Goal: Information Seeking & Learning: Compare options

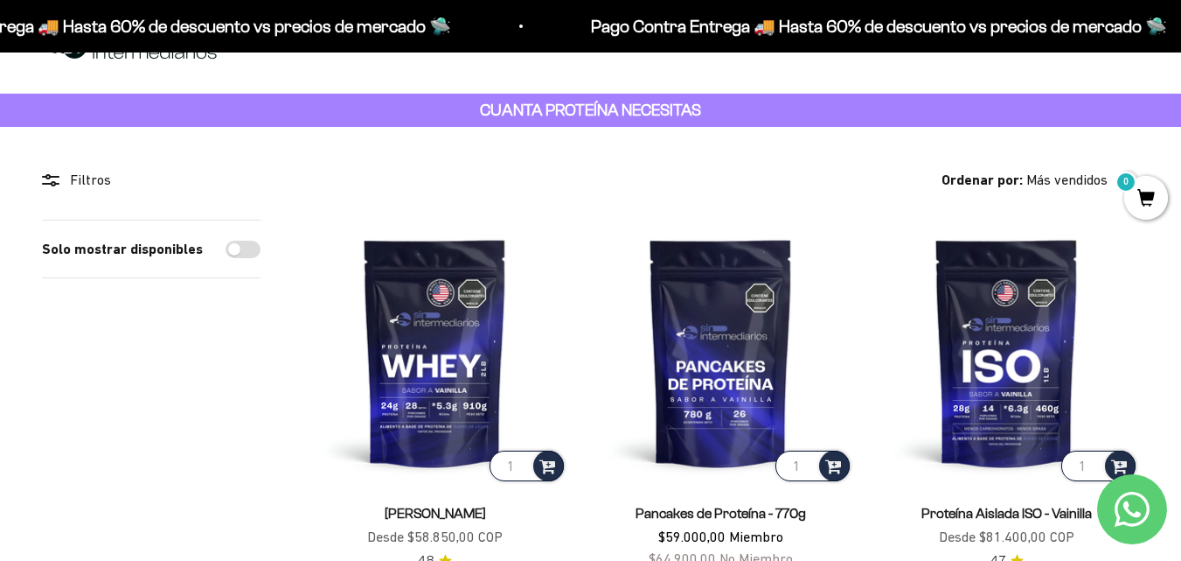
scroll to position [87, 0]
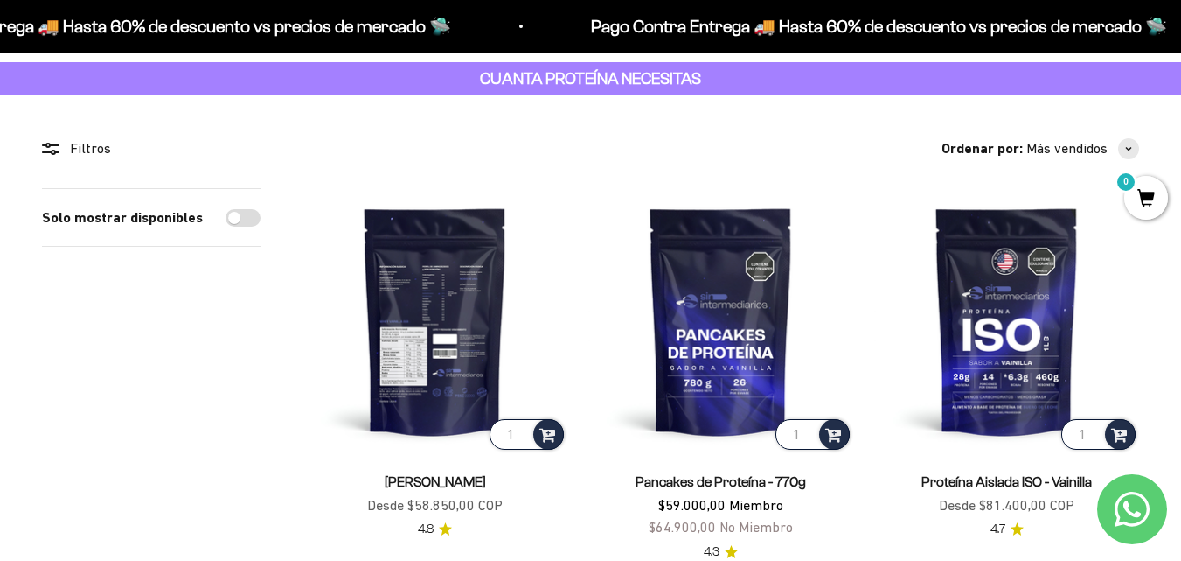
click at [415, 295] on img at bounding box center [435, 320] width 265 height 265
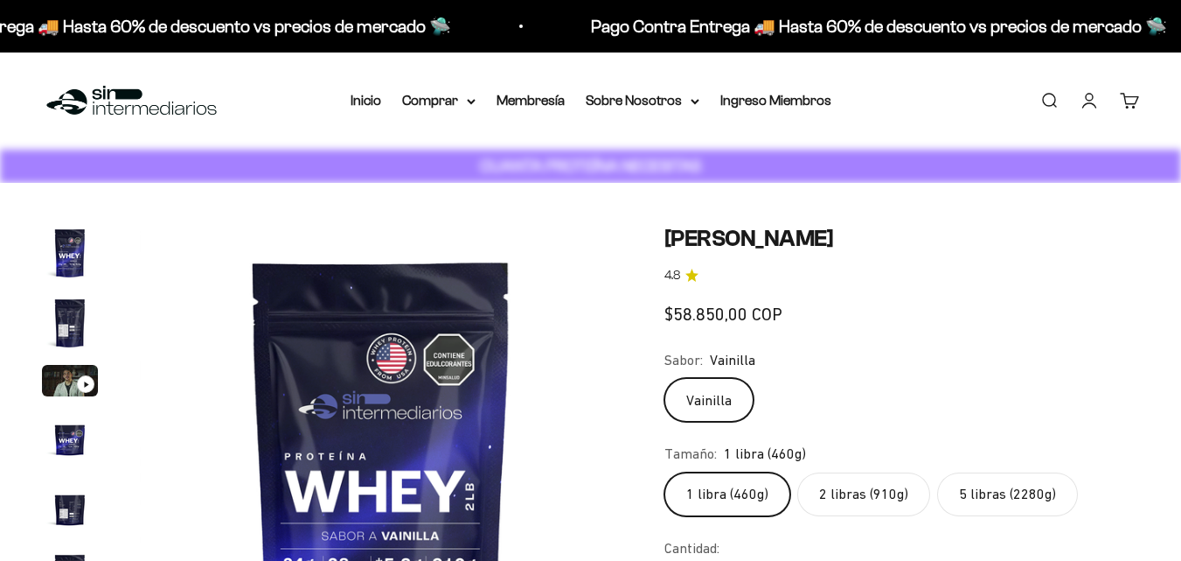
click at [838, 503] on label "2 libras (910g)" at bounding box center [864, 494] width 133 height 44
click at [665, 472] on input "2 libras (910g)" at bounding box center [664, 471] width 1 height 1
radio input "true"
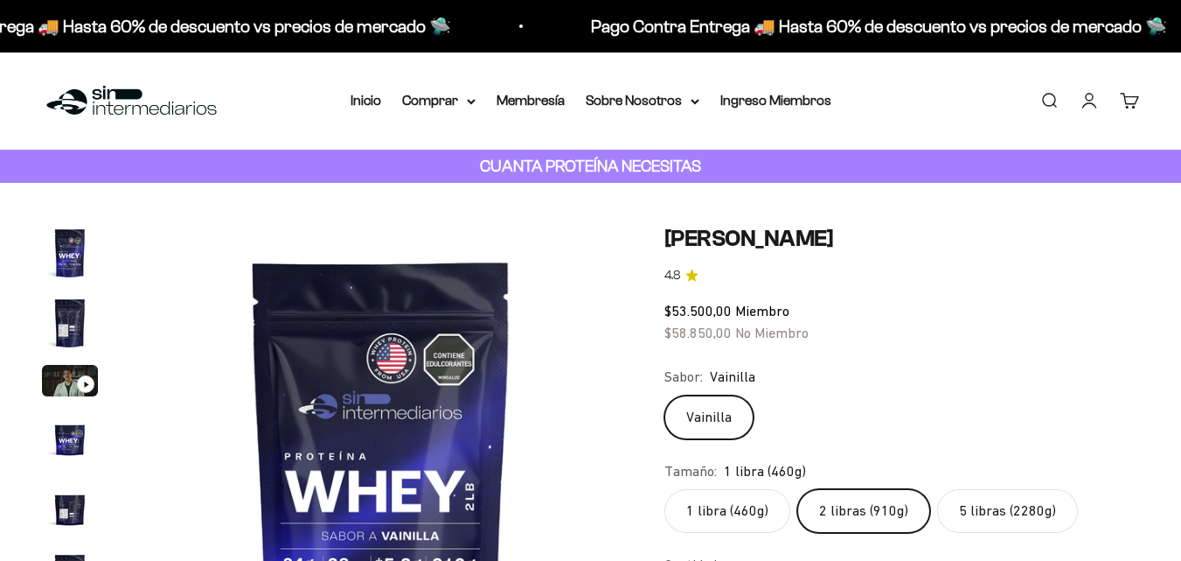
scroll to position [0, 2465]
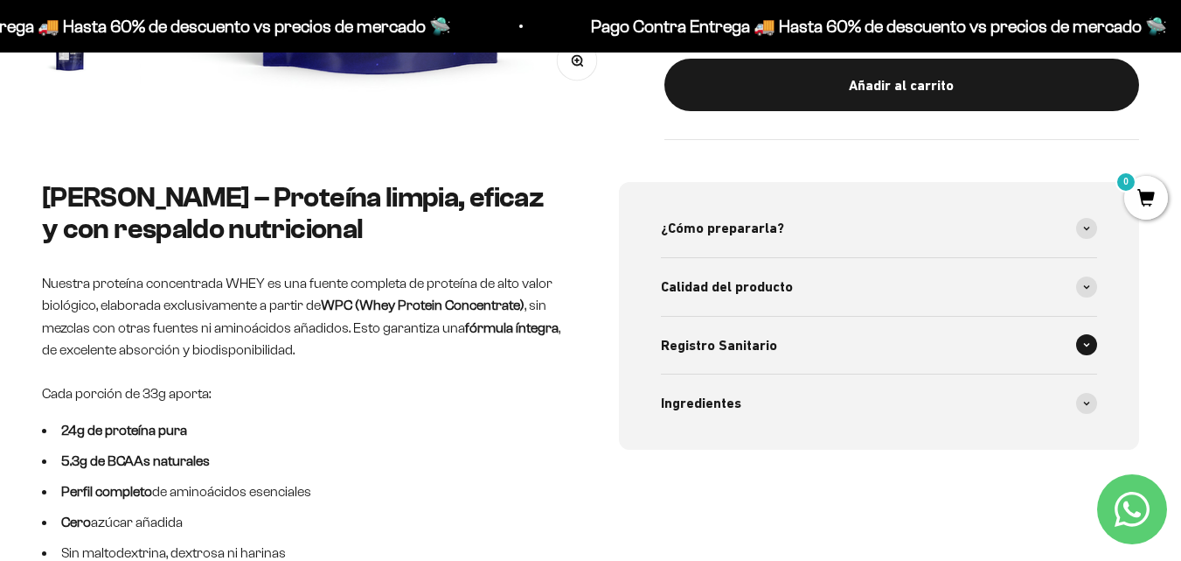
scroll to position [612, 0]
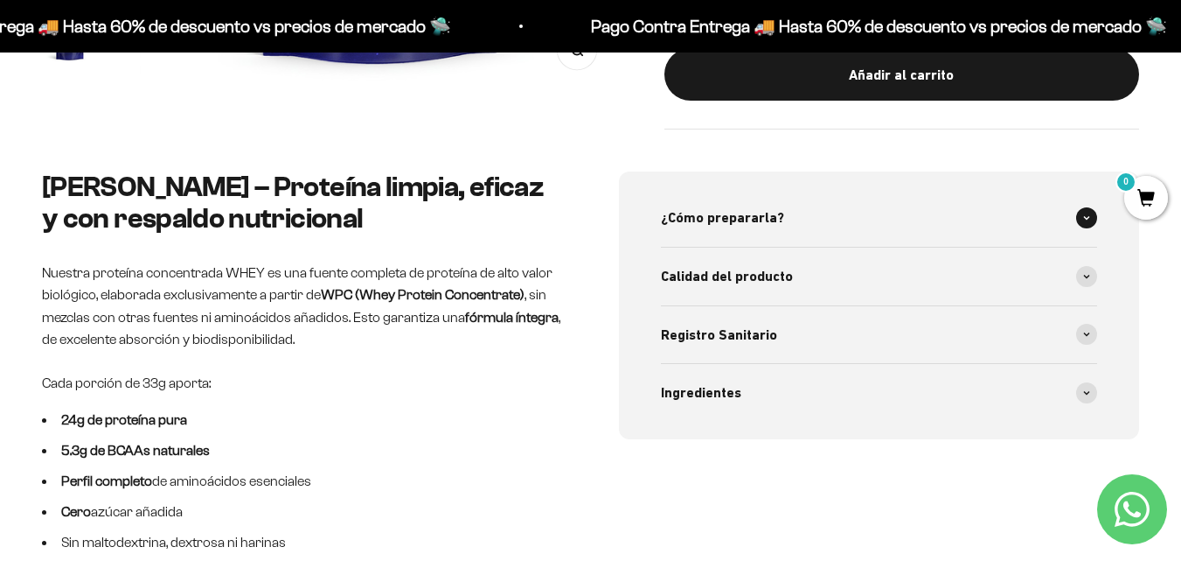
click at [1086, 219] on icon at bounding box center [1086, 217] width 7 height 5
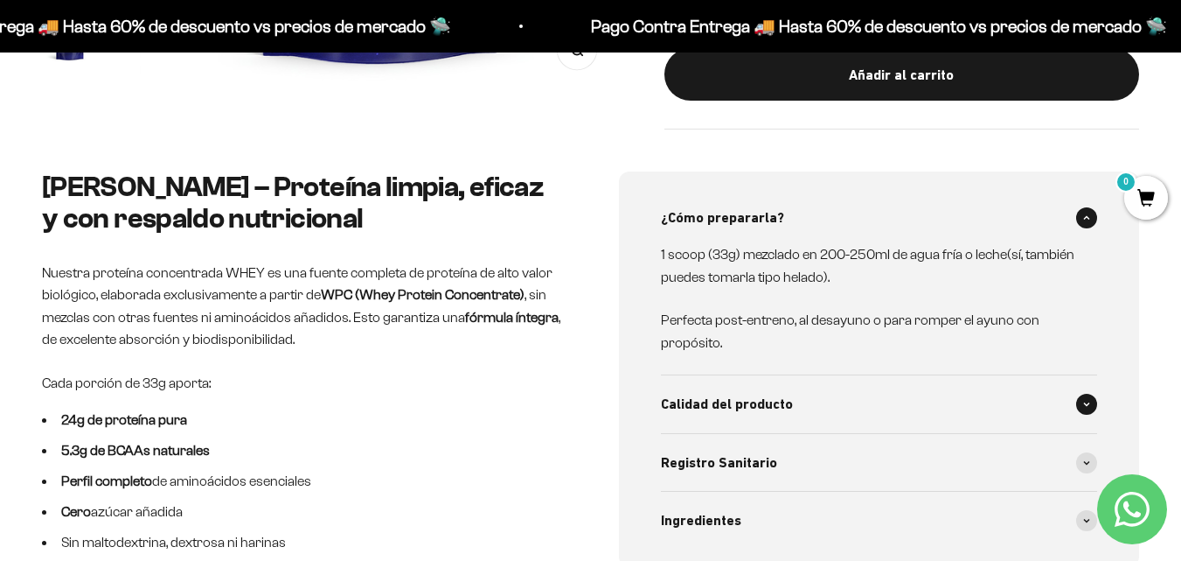
click at [1085, 405] on icon at bounding box center [1086, 403] width 7 height 5
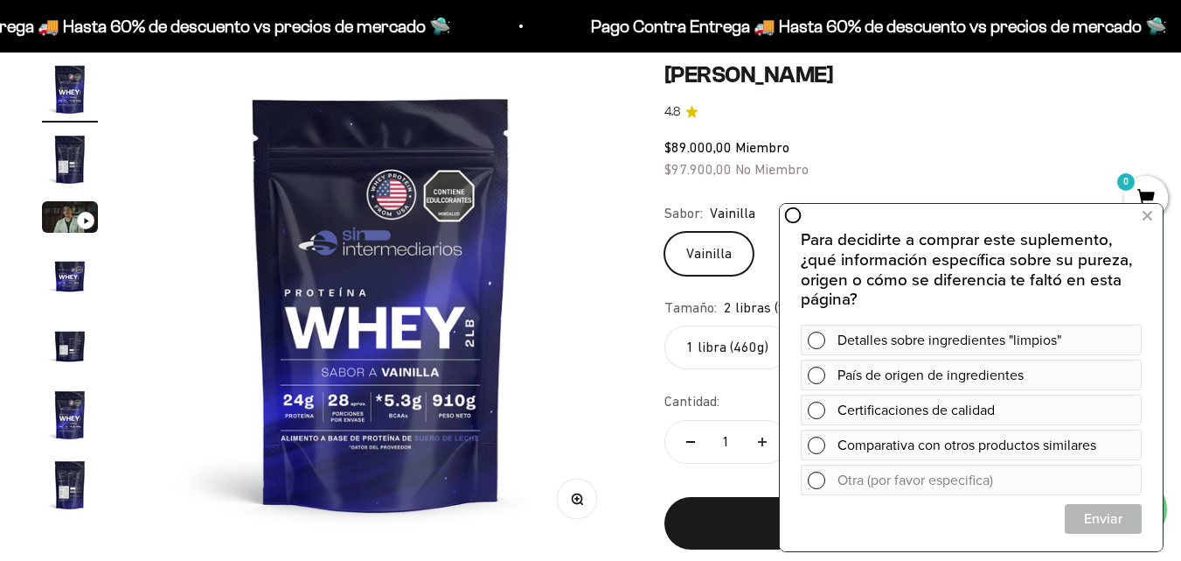
scroll to position [175, 0]
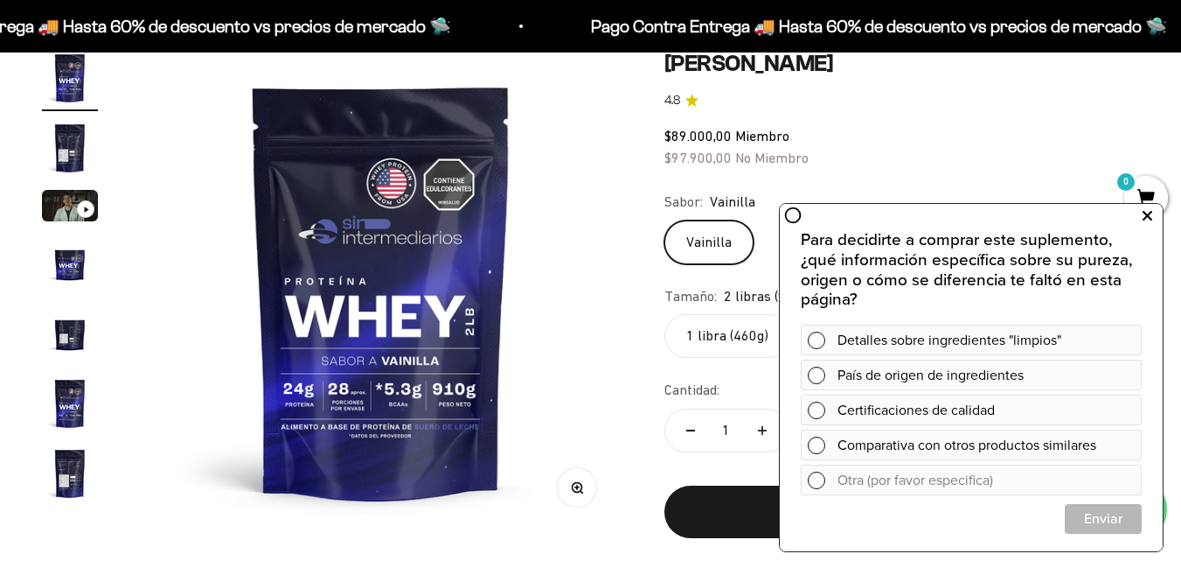
click at [1146, 215] on icon at bounding box center [1148, 216] width 10 height 23
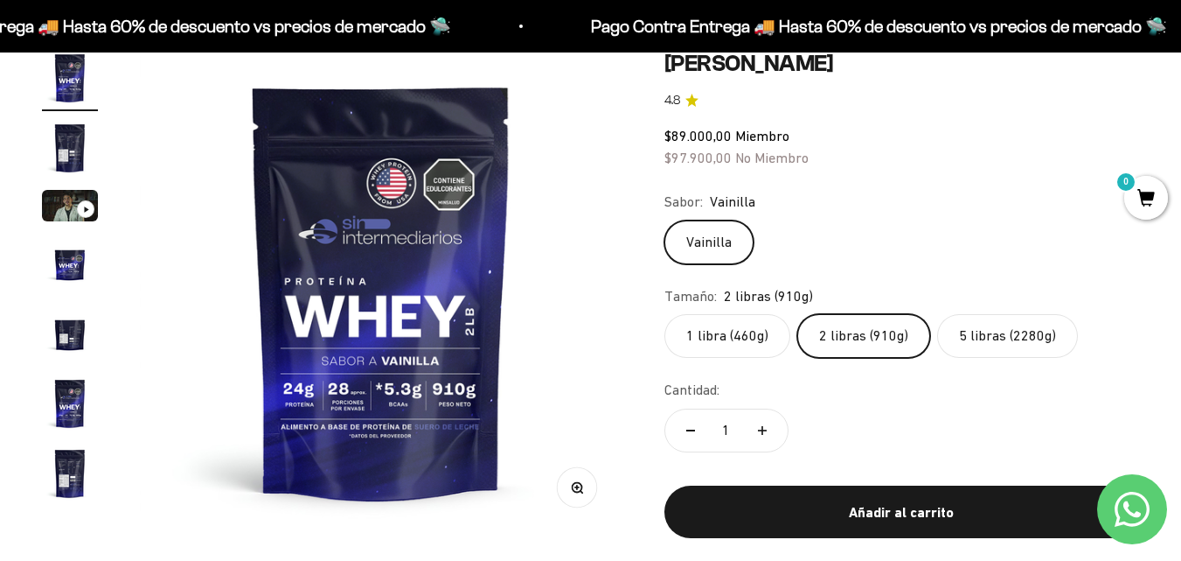
click at [62, 339] on img "Ir al artículo 5" at bounding box center [70, 333] width 56 height 56
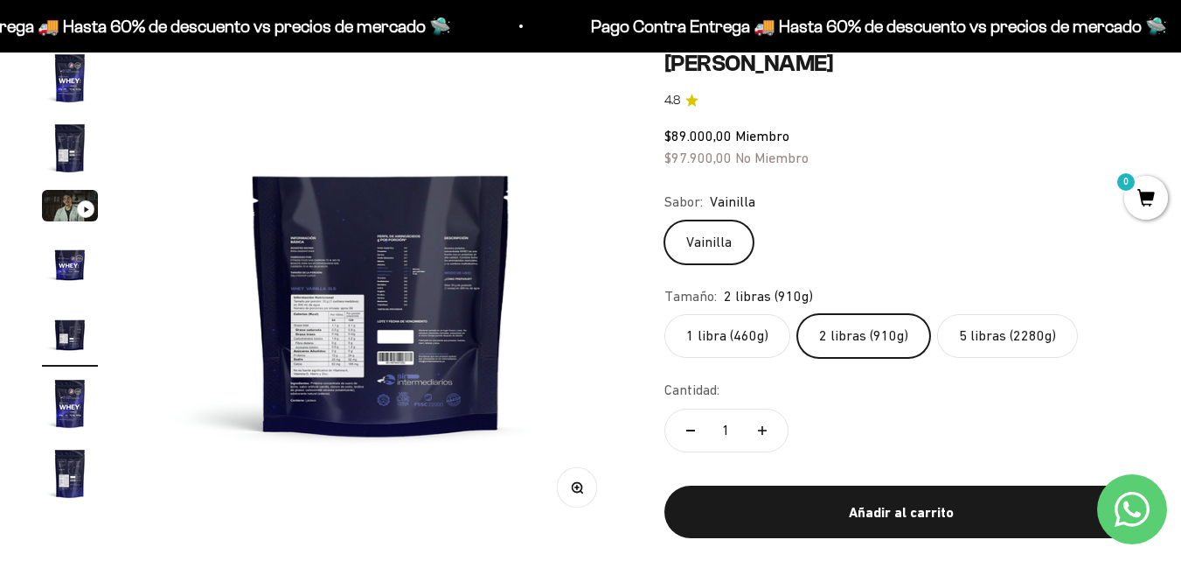
click at [339, 354] on img at bounding box center [381, 291] width 483 height 483
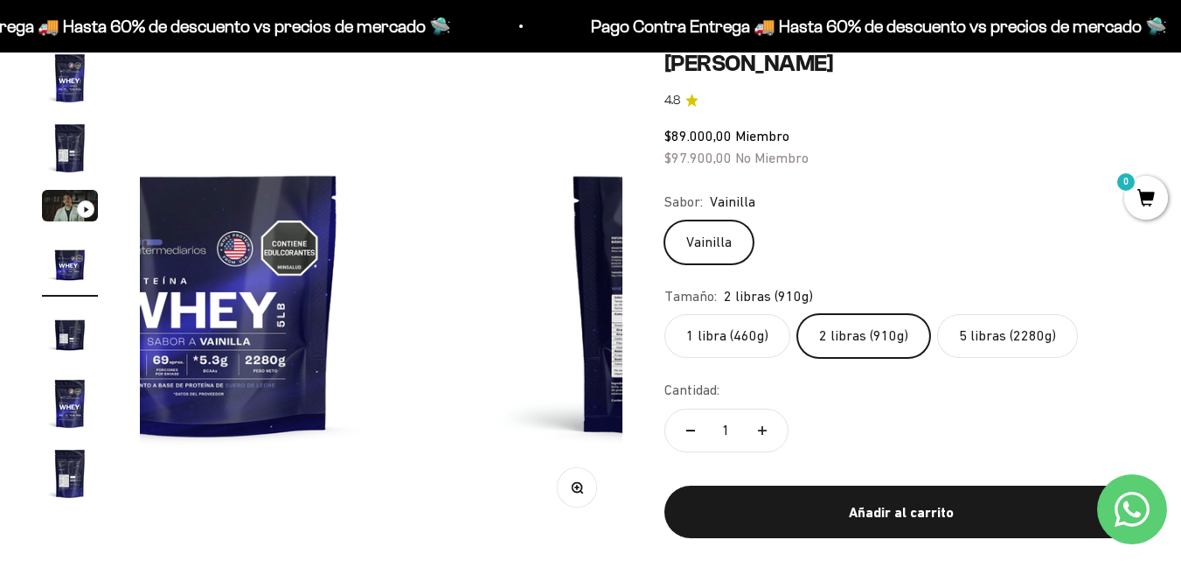
scroll to position [0, 1480]
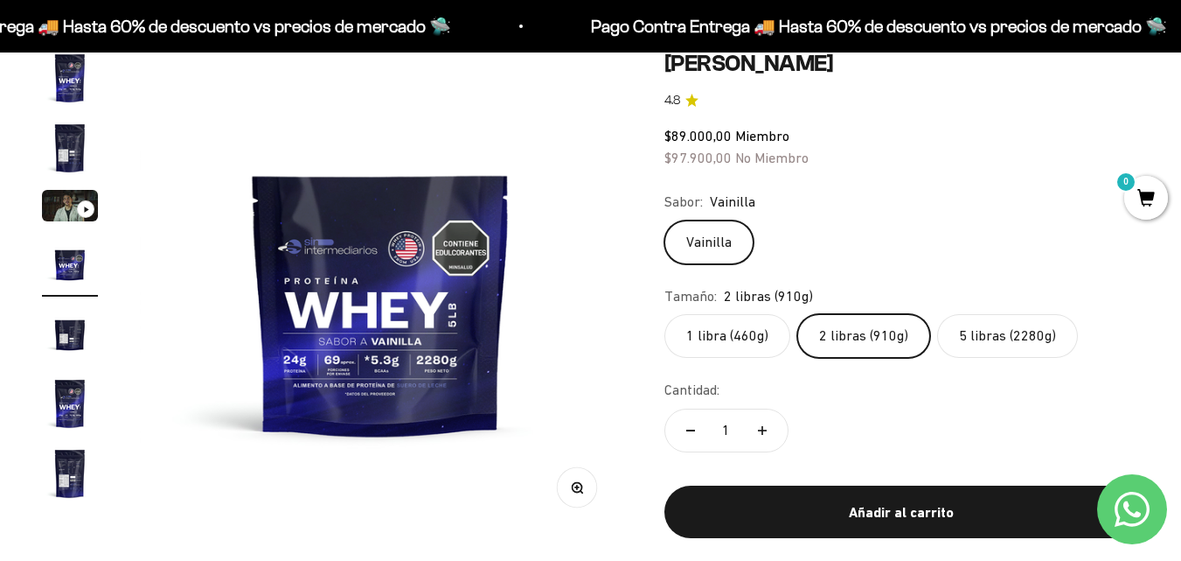
click at [54, 340] on img "Ir al artículo 5" at bounding box center [70, 333] width 56 height 56
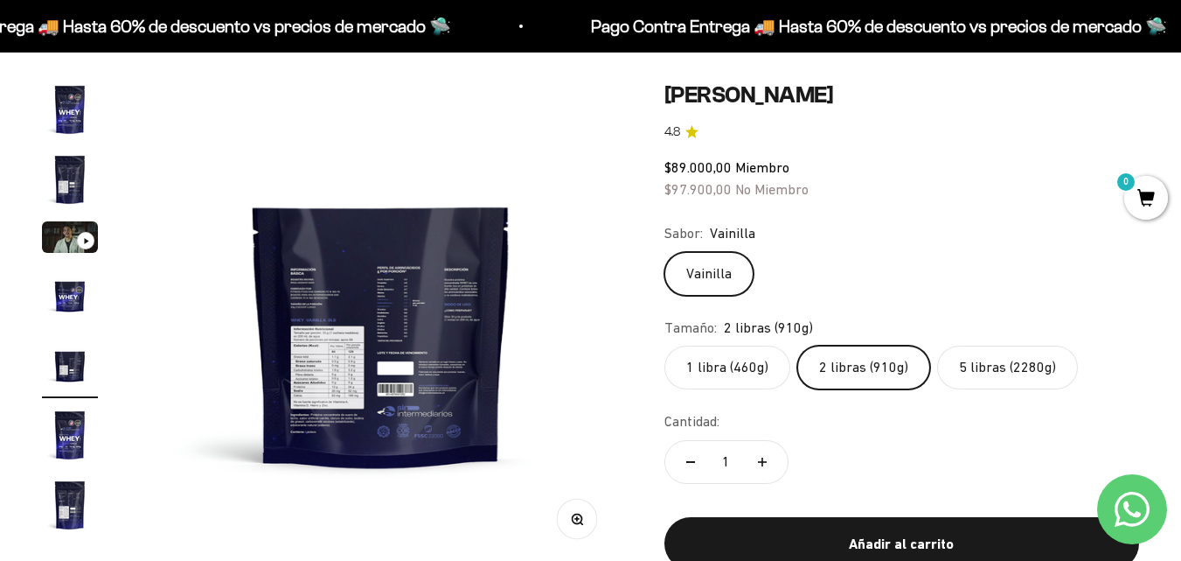
scroll to position [175, 0]
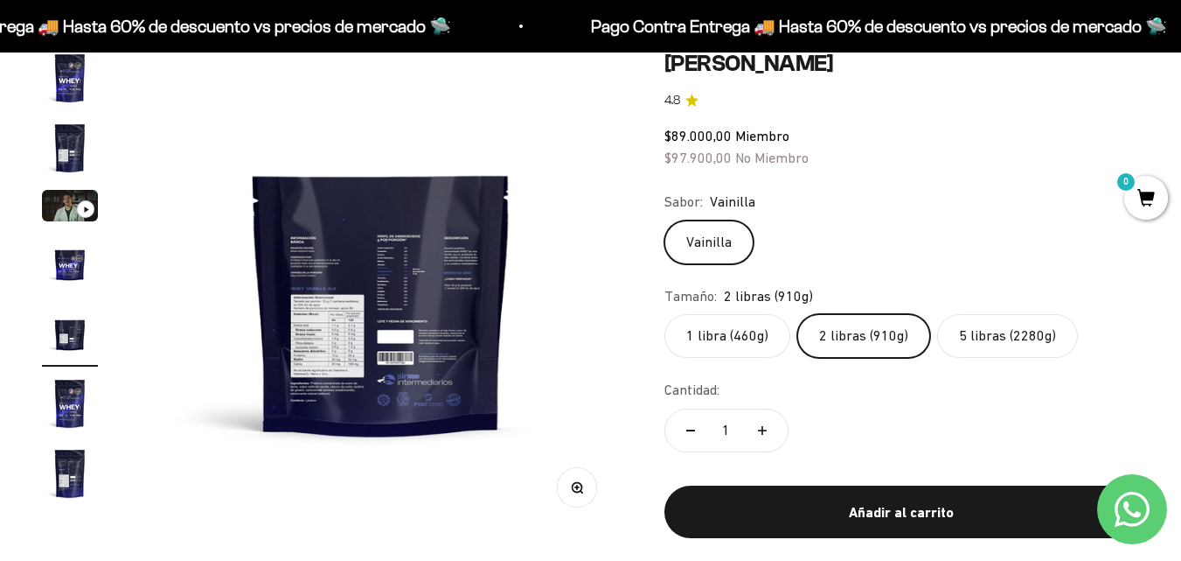
click at [66, 479] on img "Ir al artículo 7" at bounding box center [70, 473] width 56 height 56
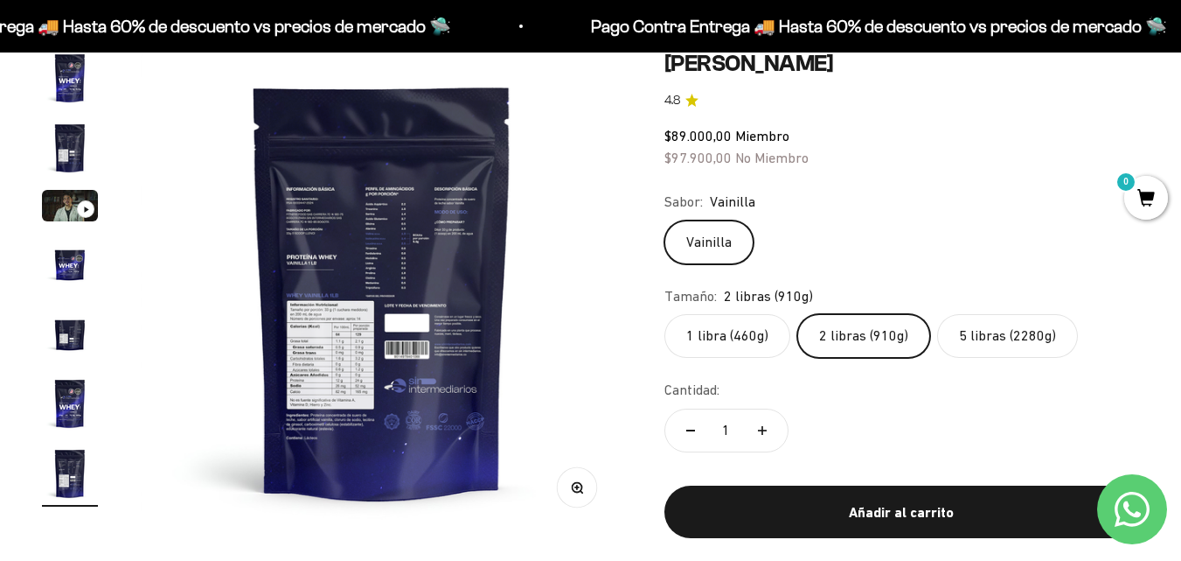
scroll to position [0, 2958]
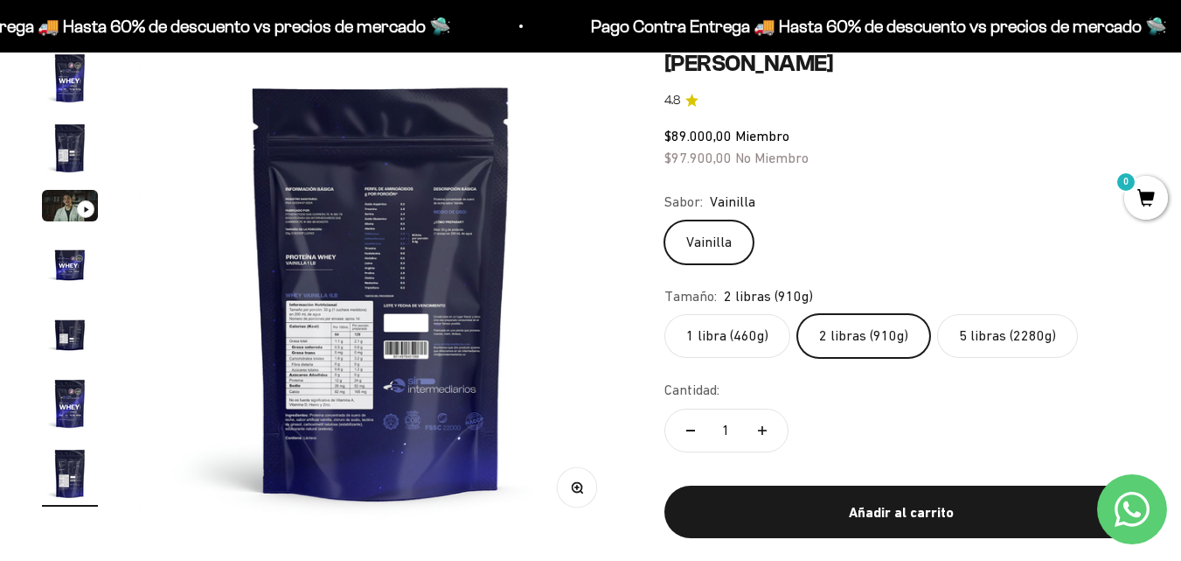
click at [370, 345] on img at bounding box center [381, 291] width 483 height 483
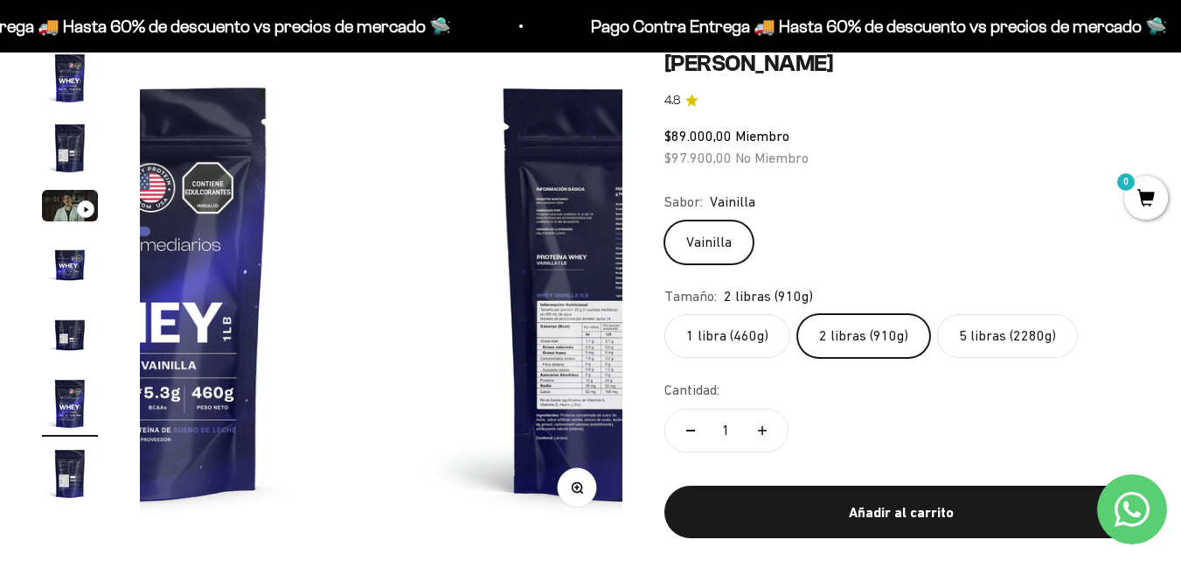
scroll to position [0, 2465]
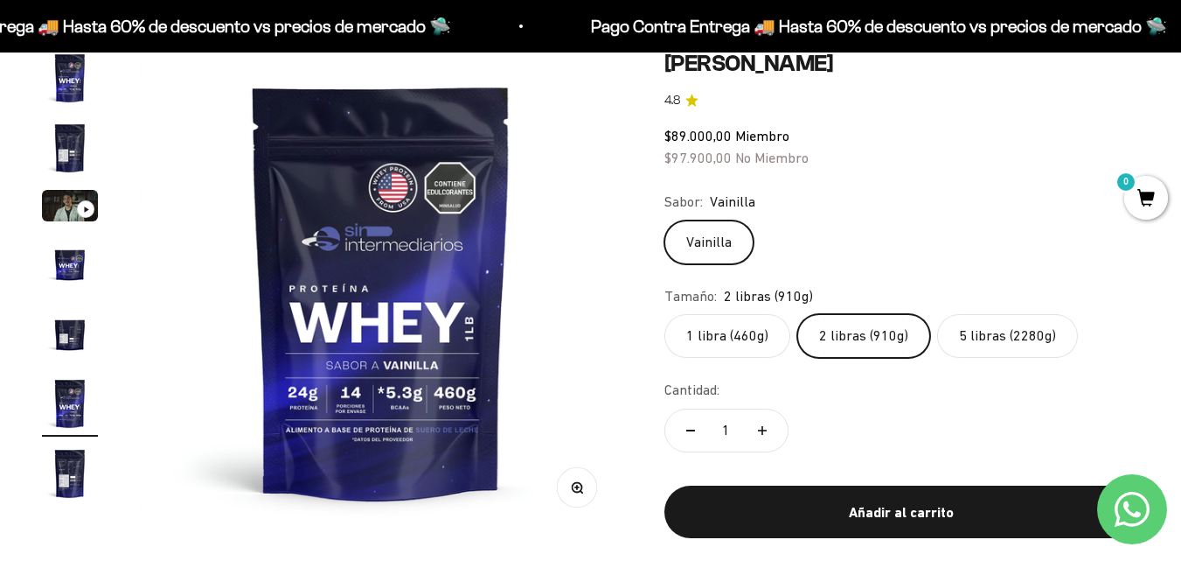
click at [71, 82] on img "Ir al artículo 1" at bounding box center [70, 78] width 56 height 56
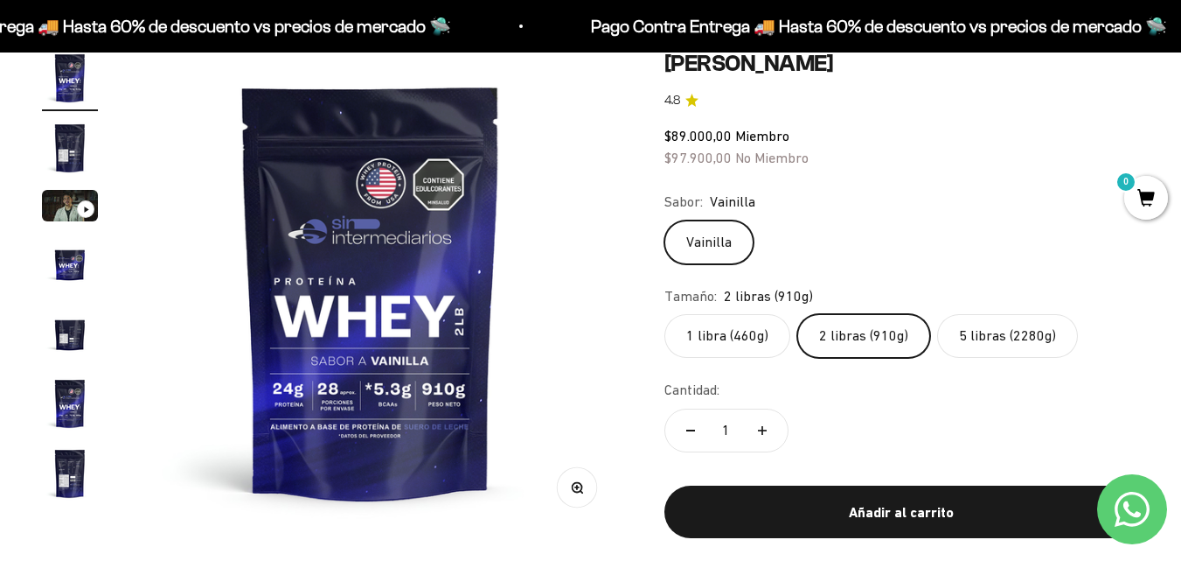
scroll to position [0, 0]
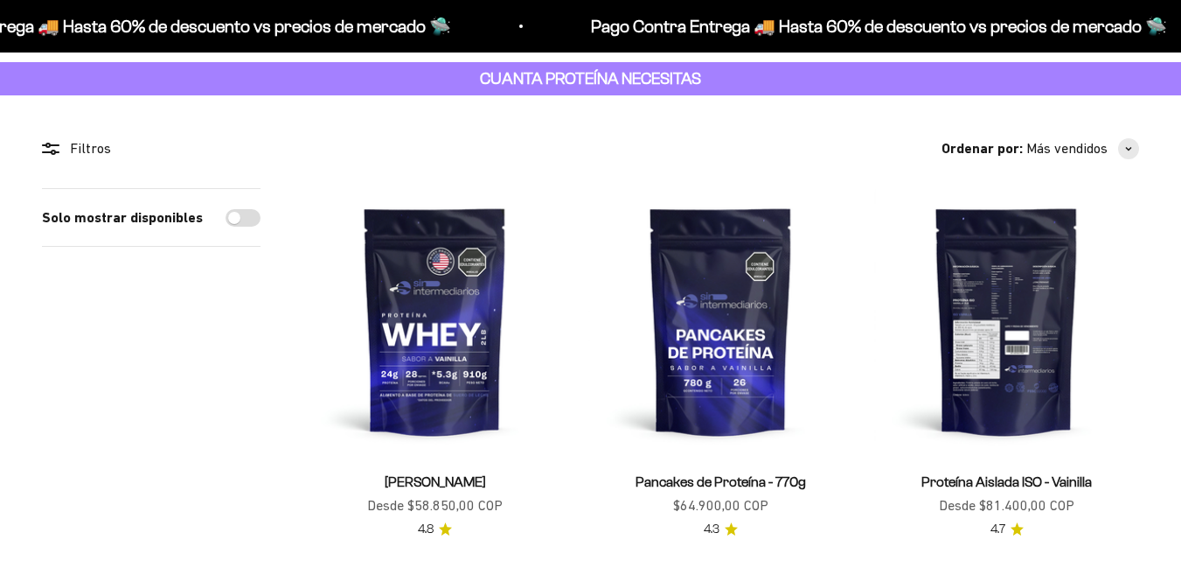
scroll to position [87, 0]
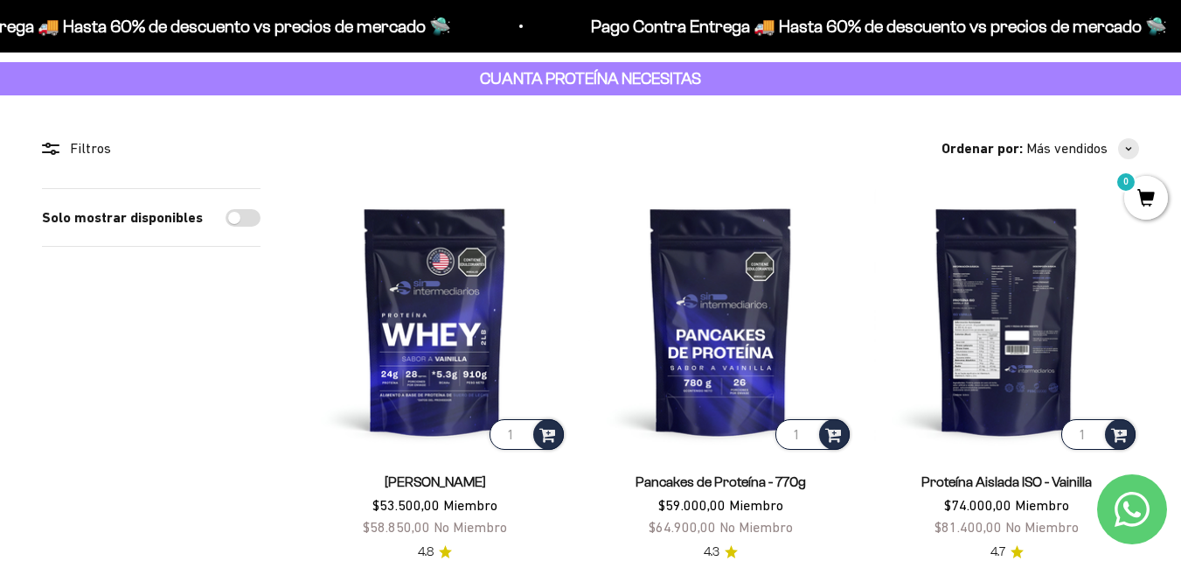
click at [993, 313] on img at bounding box center [1006, 320] width 265 height 265
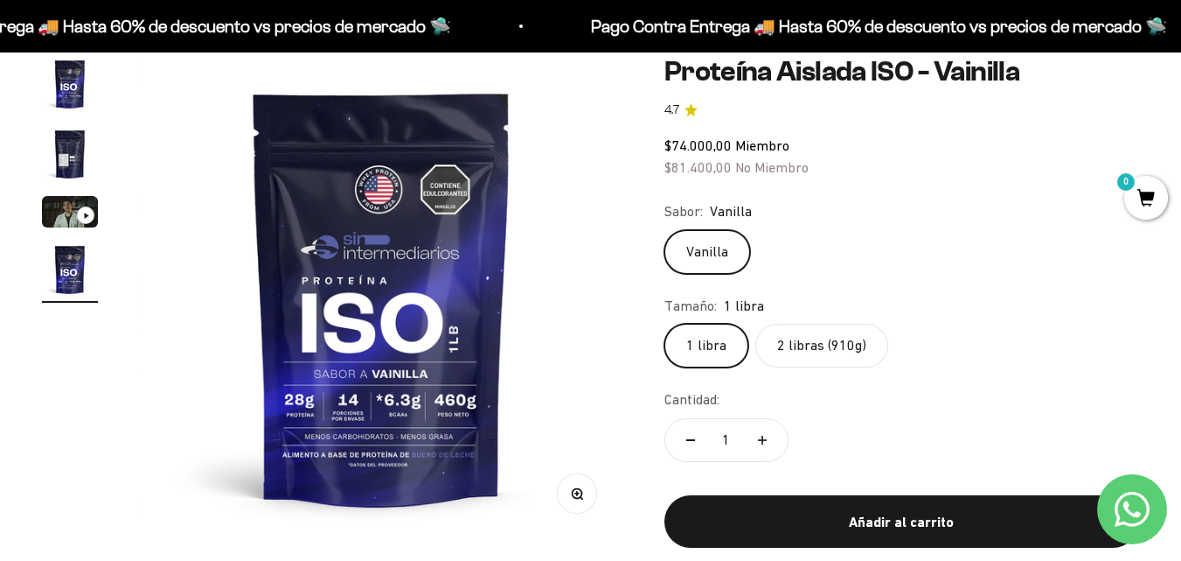
scroll to position [175, 0]
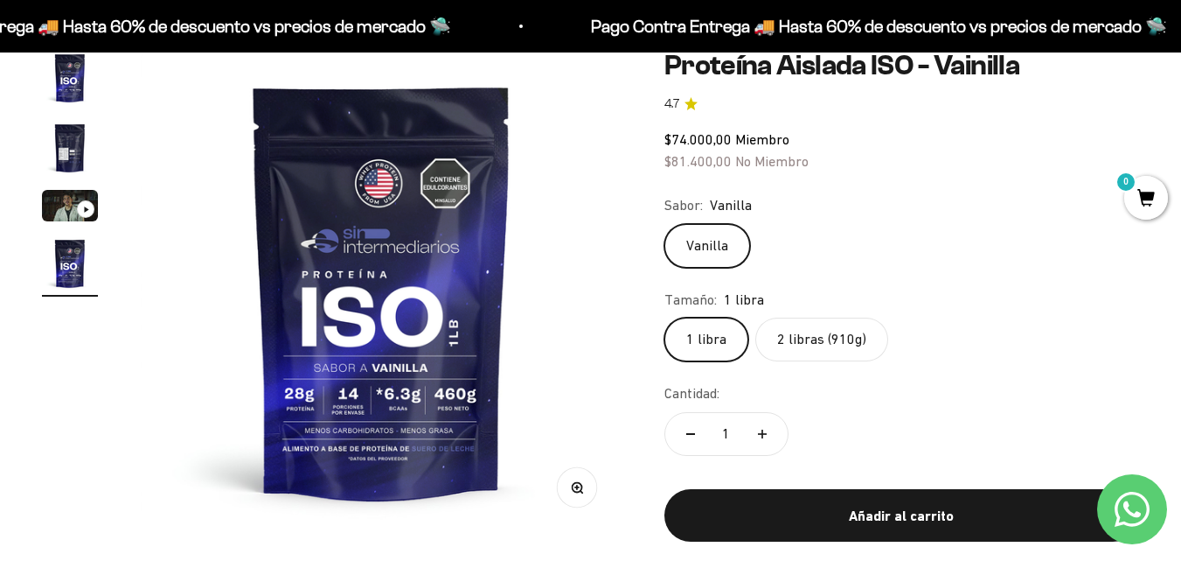
click at [848, 337] on label "2 libras (910g)" at bounding box center [822, 339] width 133 height 44
click at [665, 317] on input "2 libras (910g)" at bounding box center [664, 317] width 1 height 1
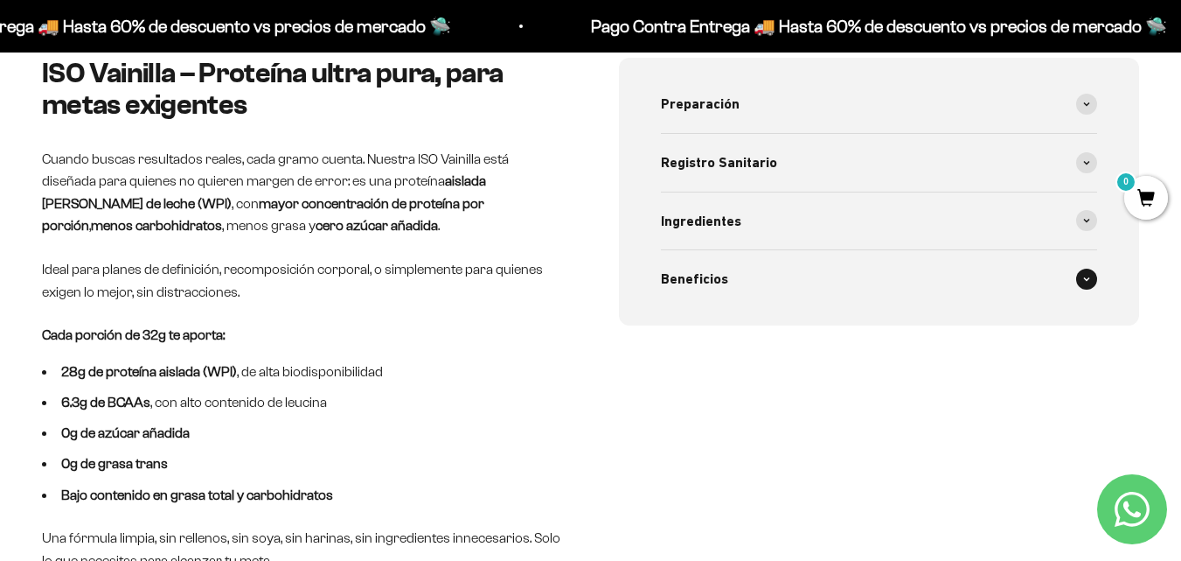
scroll to position [700, 0]
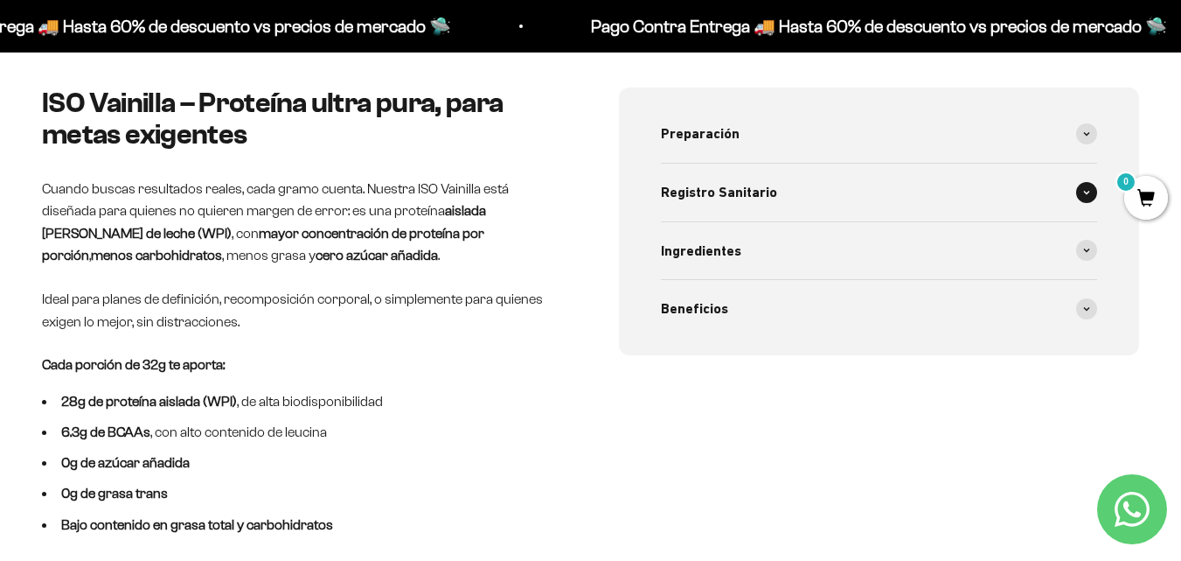
click at [1088, 198] on span at bounding box center [1086, 192] width 21 height 21
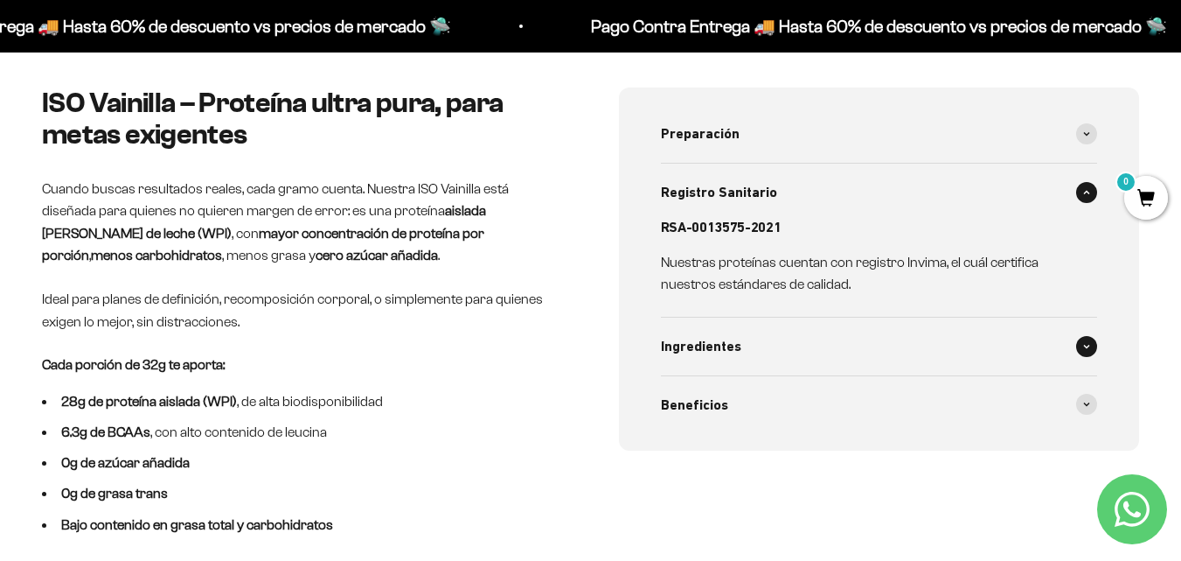
click at [1081, 352] on span at bounding box center [1086, 346] width 21 height 21
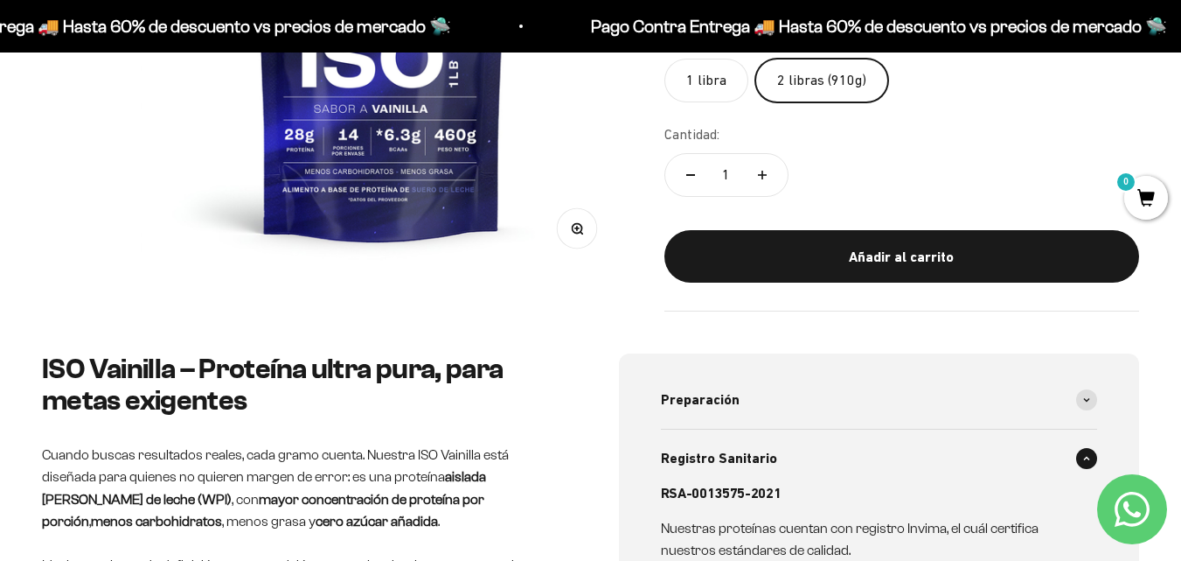
scroll to position [87, 0]
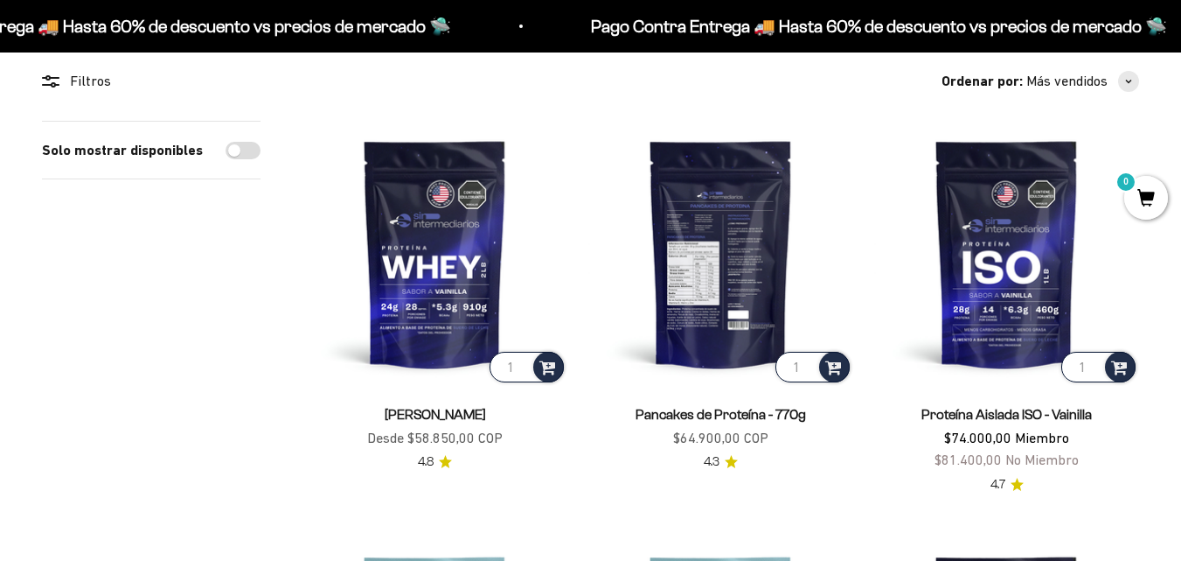
scroll to position [175, 0]
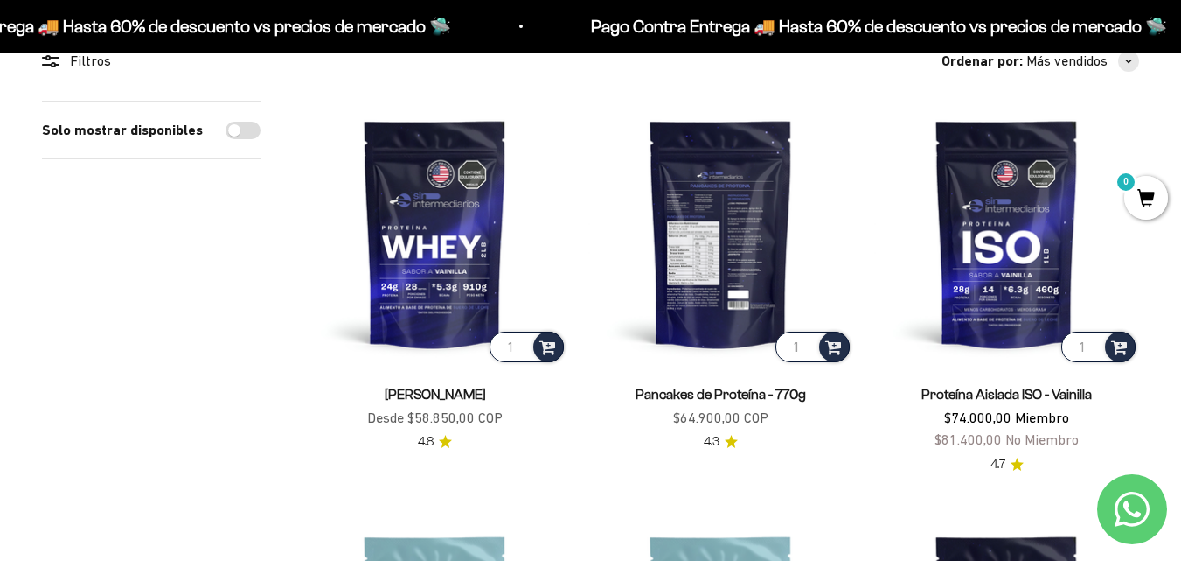
click at [725, 231] on img at bounding box center [721, 233] width 265 height 265
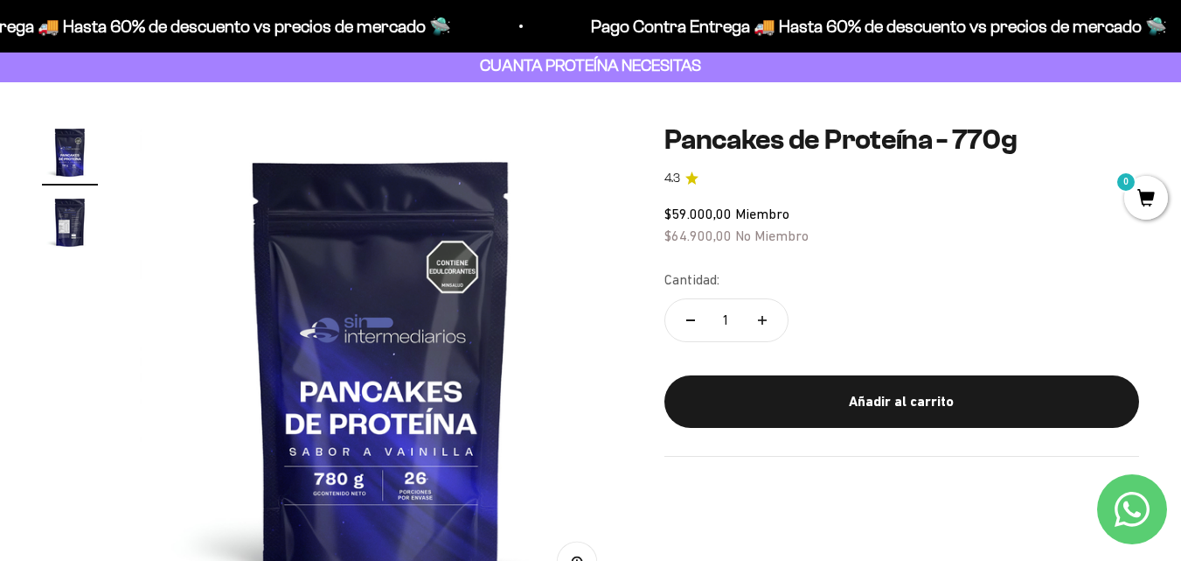
scroll to position [87, 0]
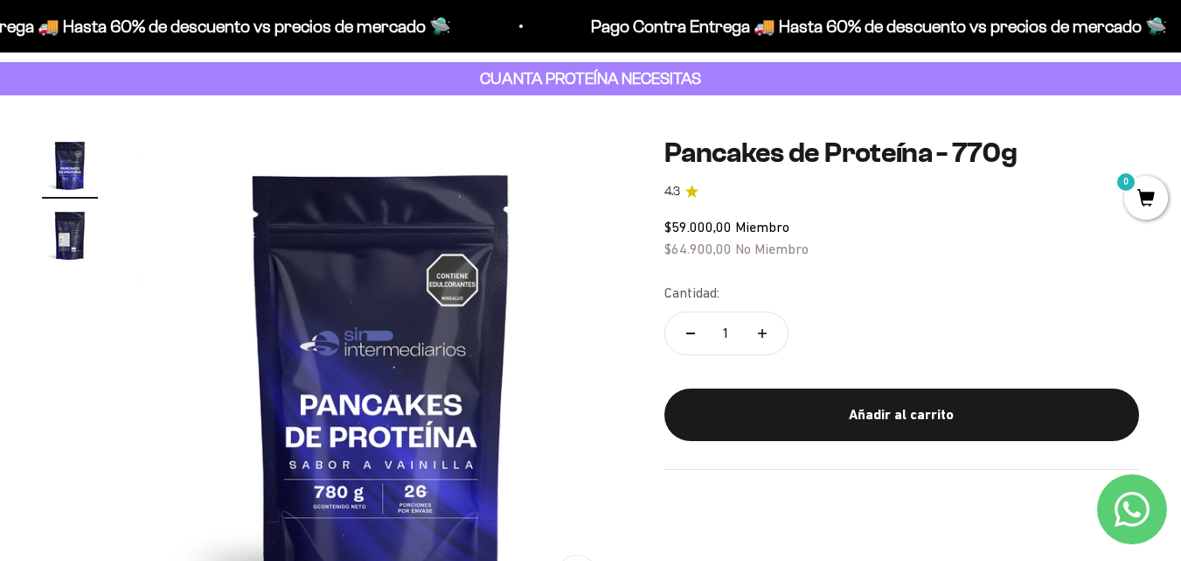
click at [57, 245] on img "Ir al artículo 2" at bounding box center [70, 235] width 56 height 56
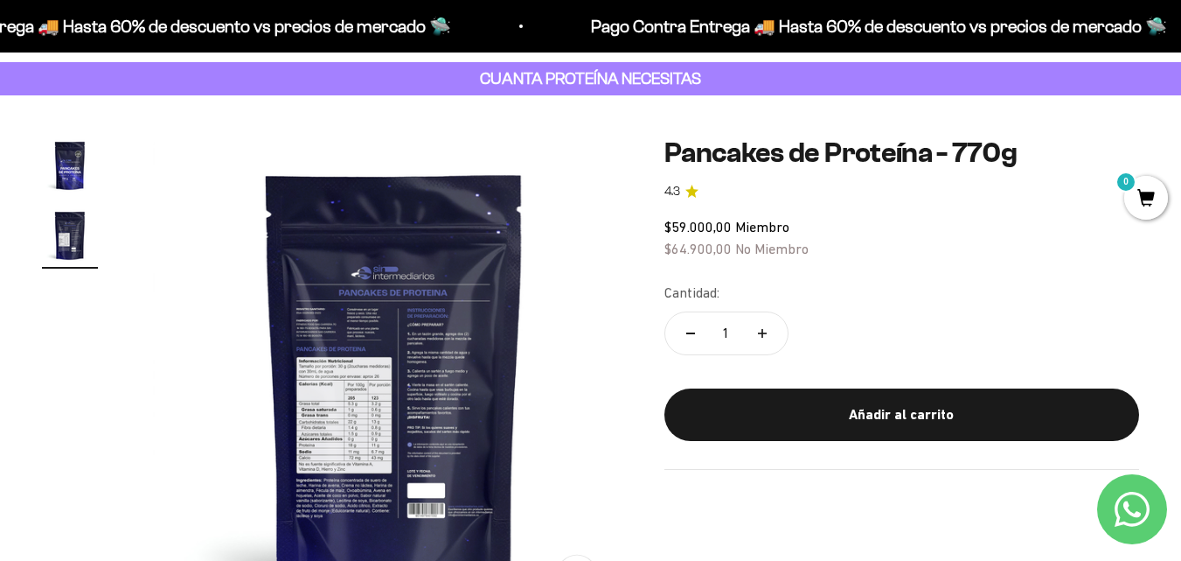
scroll to position [0, 493]
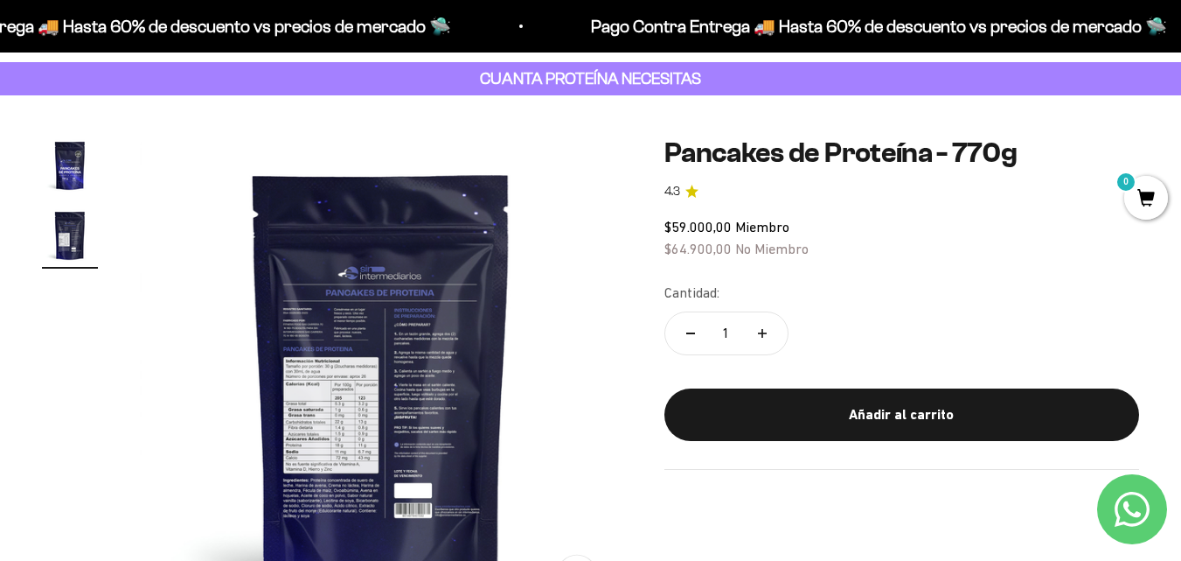
click at [483, 336] on img at bounding box center [381, 378] width 483 height 483
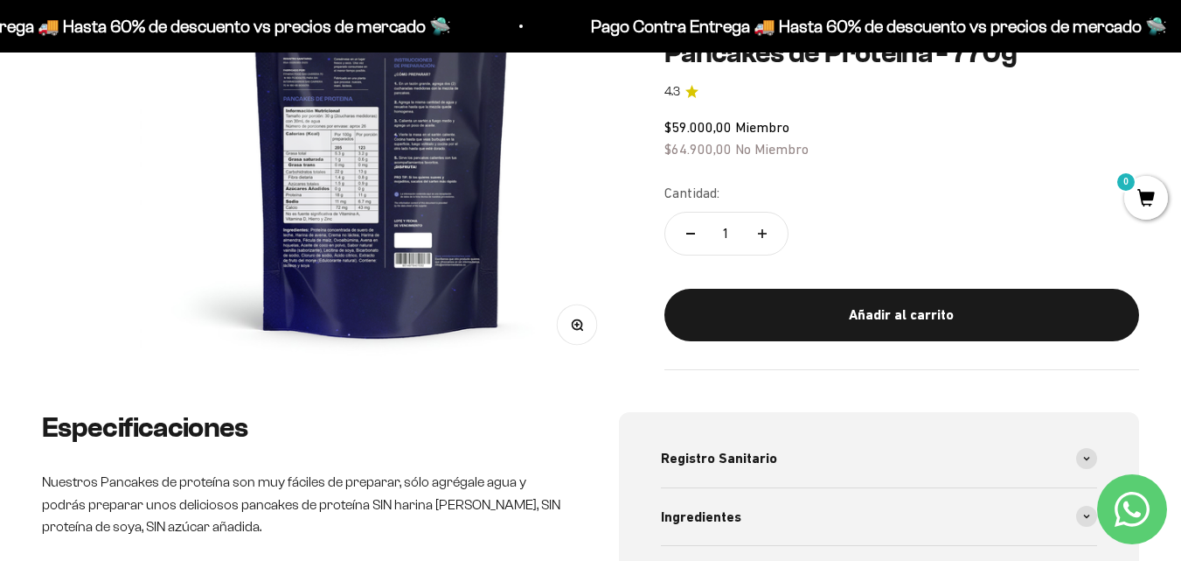
scroll to position [525, 0]
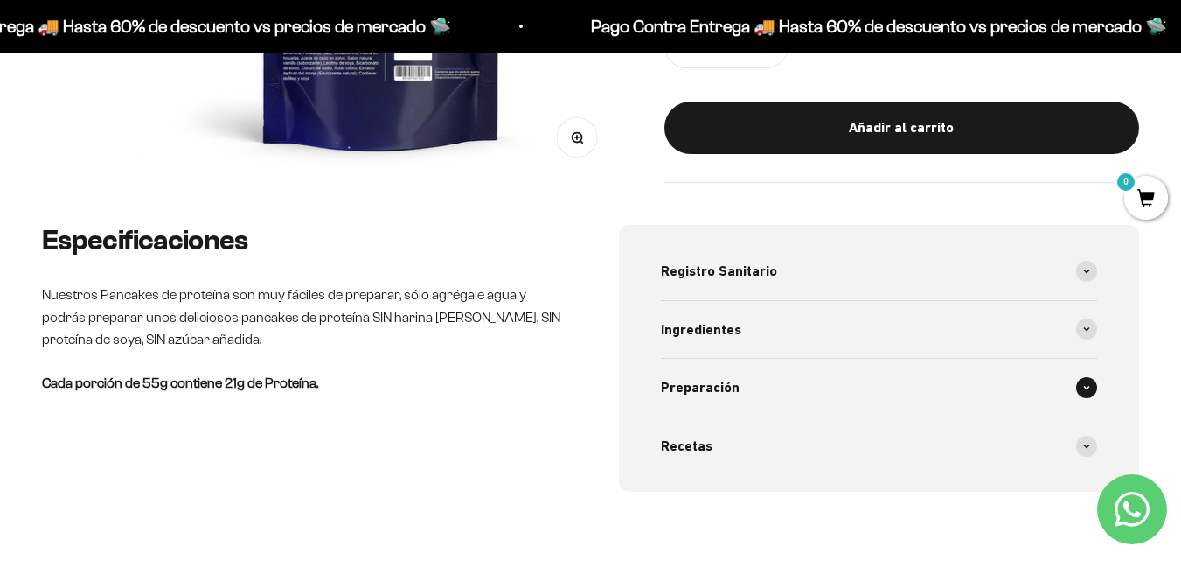
click at [1088, 391] on span at bounding box center [1086, 387] width 21 height 21
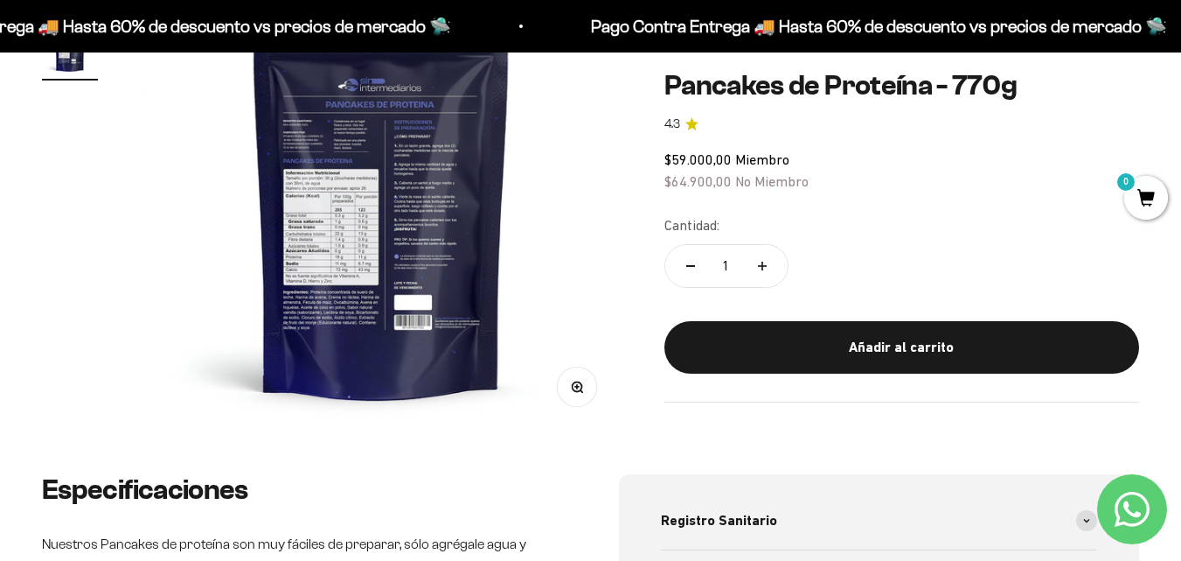
scroll to position [175, 0]
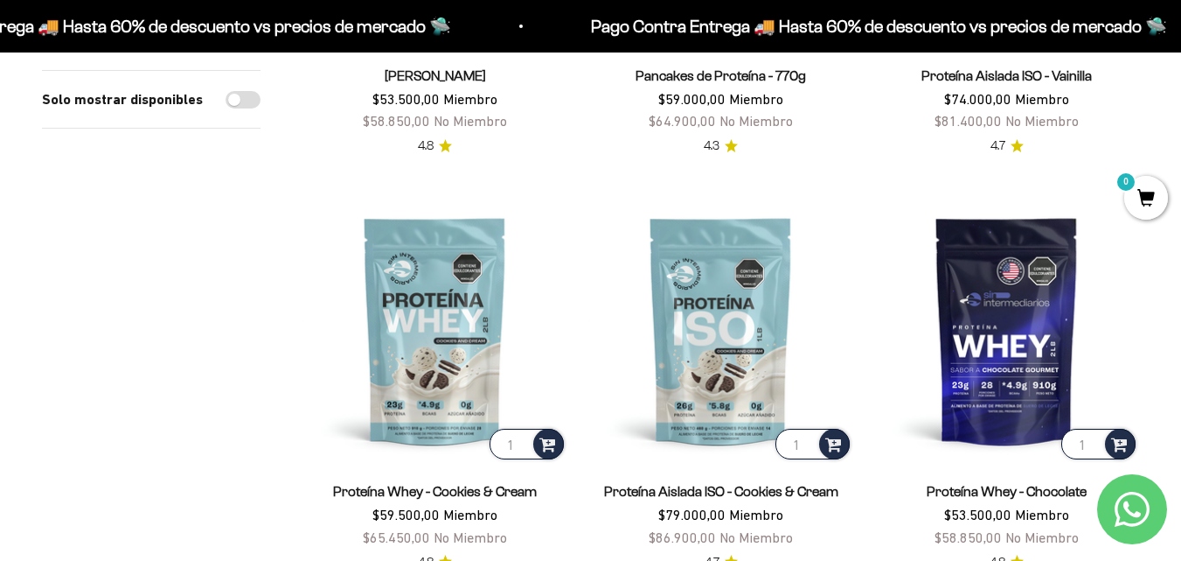
scroll to position [525, 0]
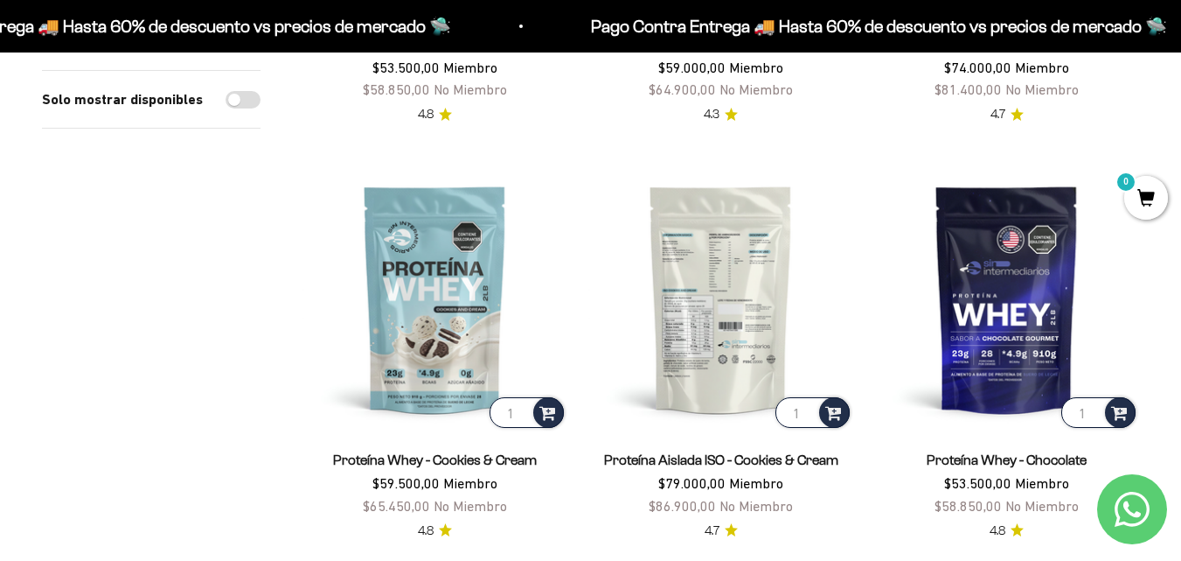
click at [677, 326] on img at bounding box center [721, 298] width 265 height 265
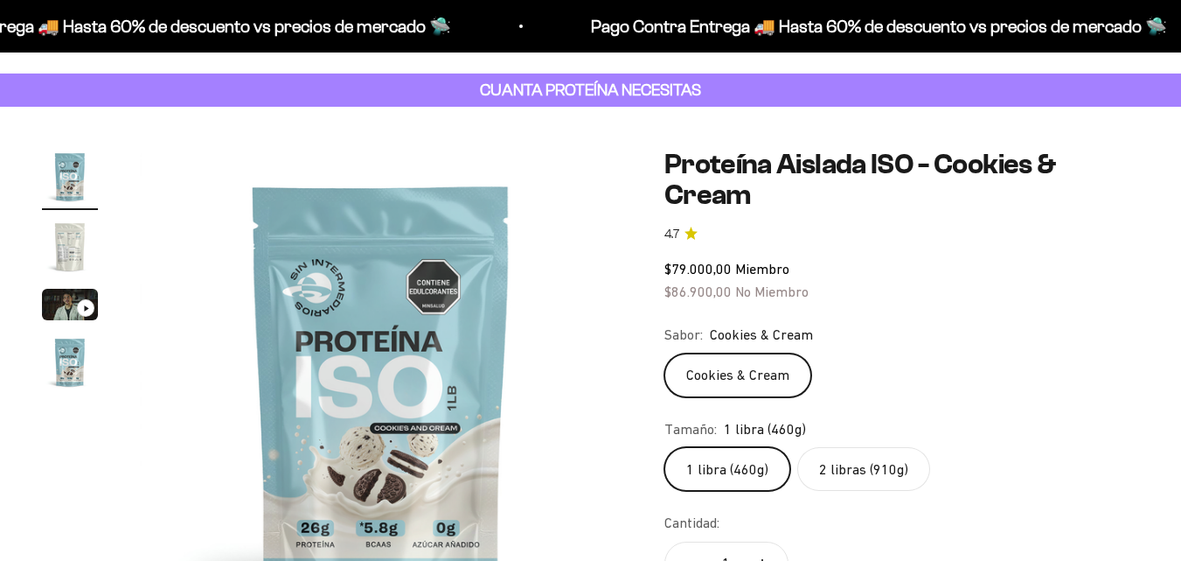
scroll to position [87, 0]
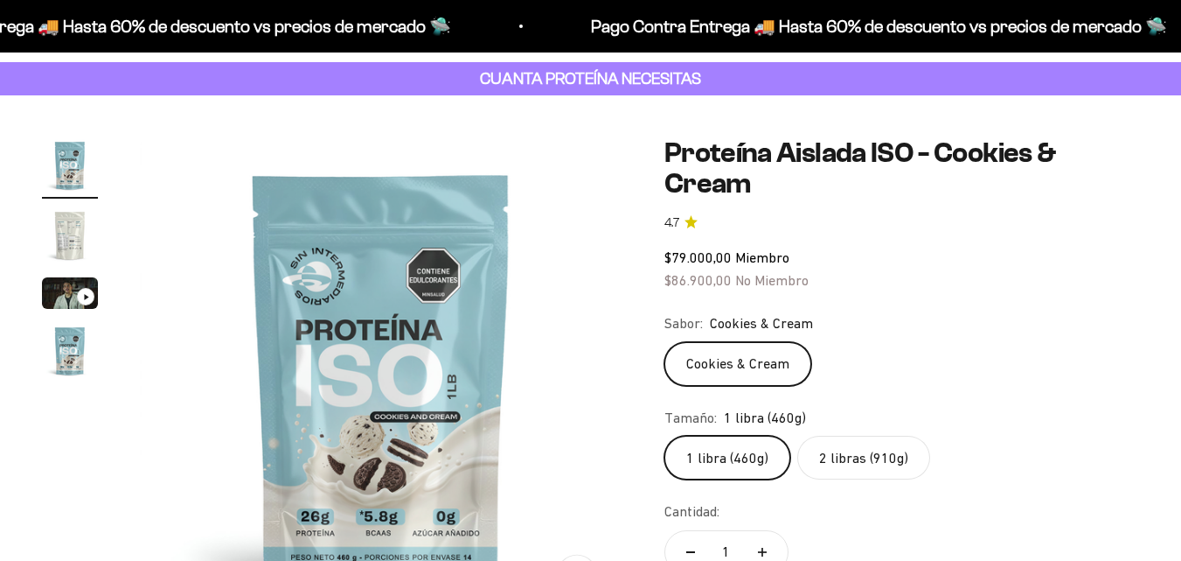
click at [854, 476] on label "2 libras (910g)" at bounding box center [864, 457] width 133 height 44
click at [665, 435] on input "2 libras (910g)" at bounding box center [664, 435] width 1 height 1
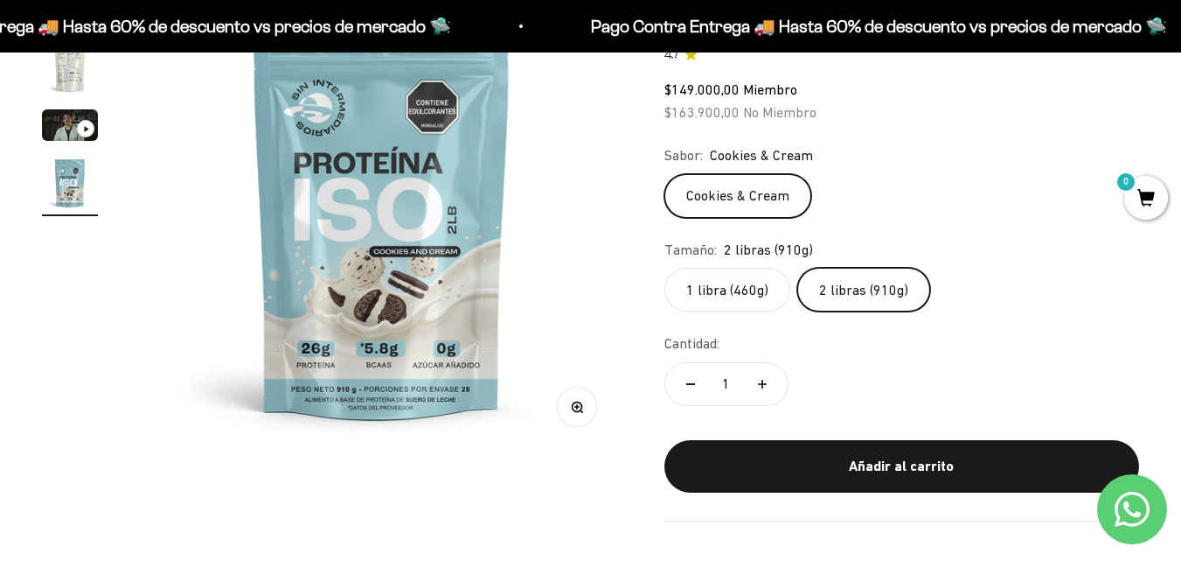
scroll to position [262, 0]
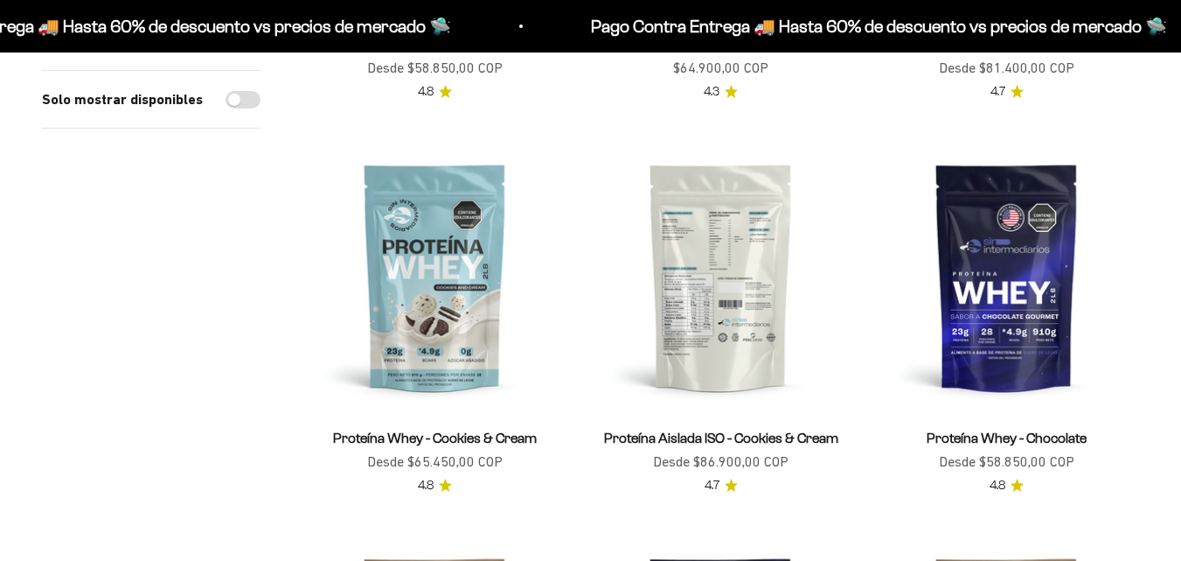
scroll to position [525, 0]
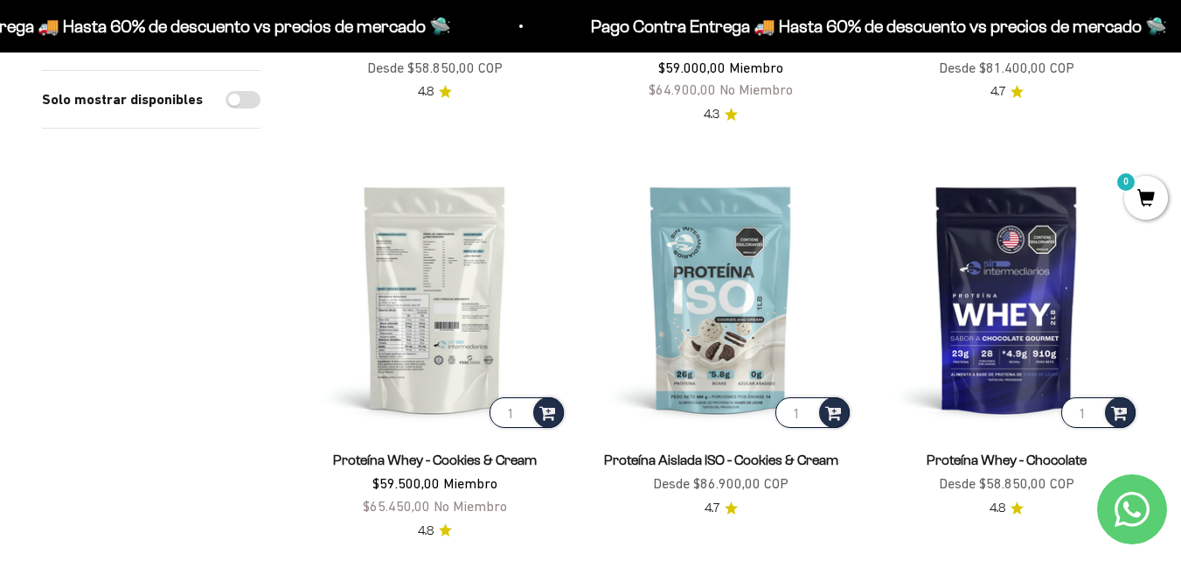
click at [442, 295] on img at bounding box center [435, 298] width 265 height 265
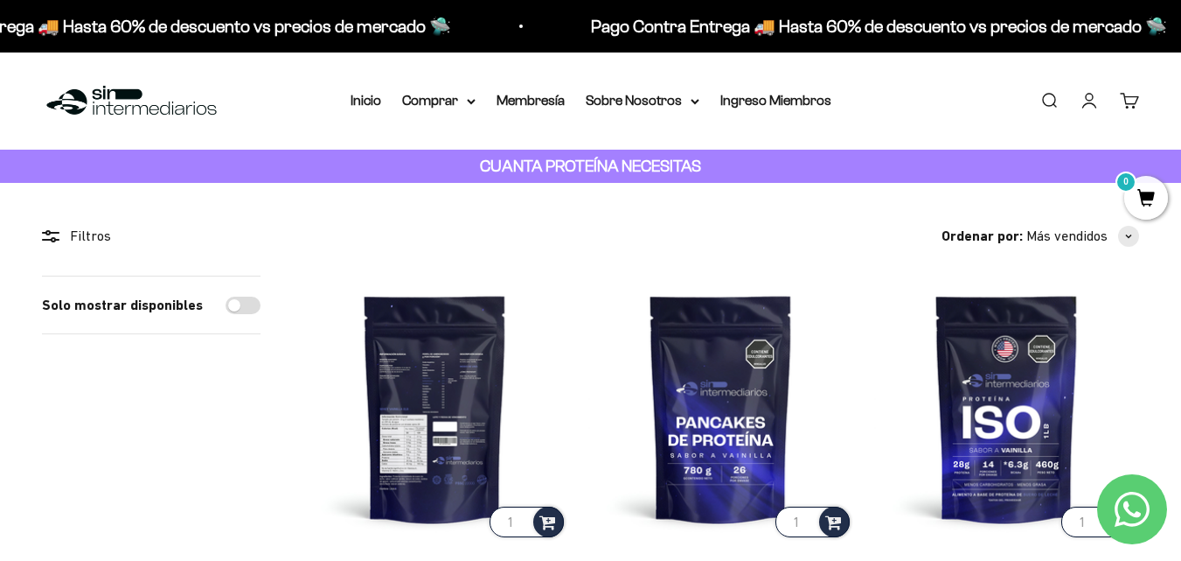
click at [452, 429] on img at bounding box center [435, 407] width 265 height 265
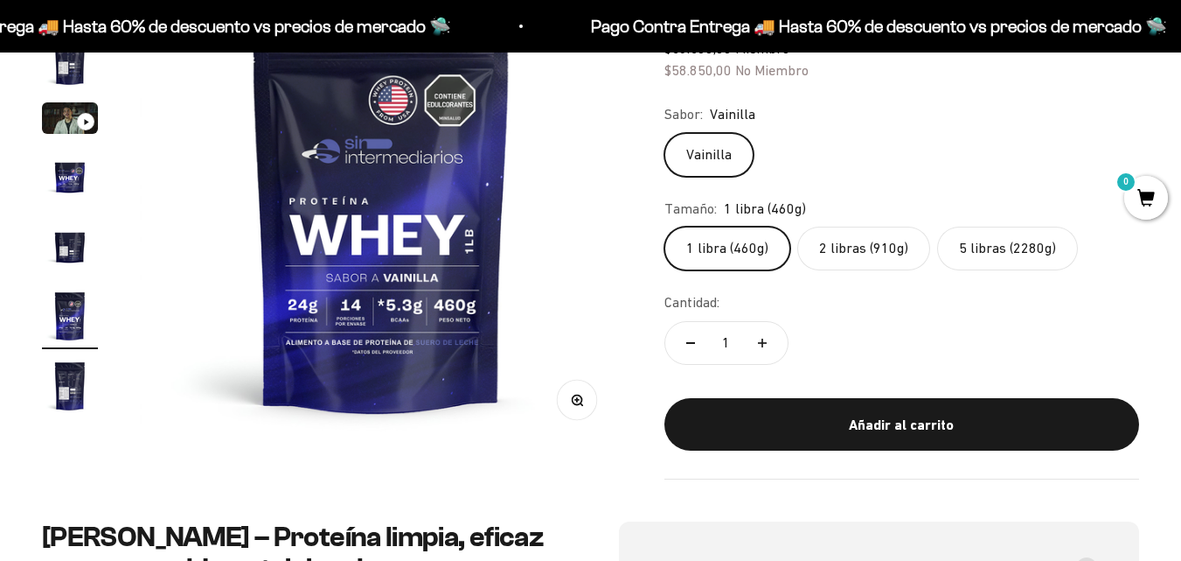
scroll to position [0, 2465]
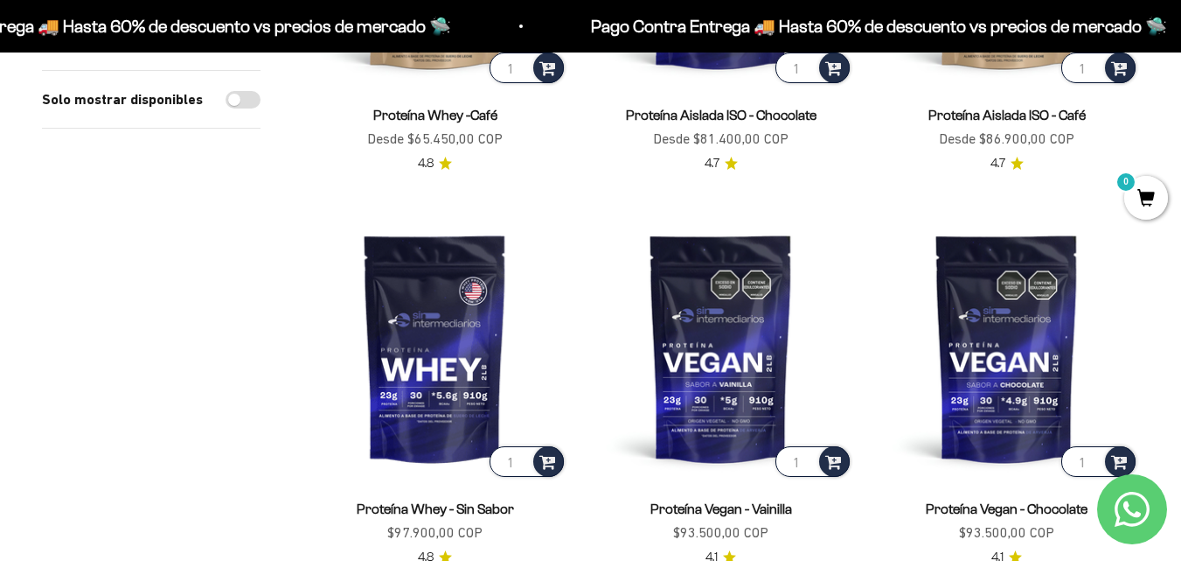
scroll to position [1312, 0]
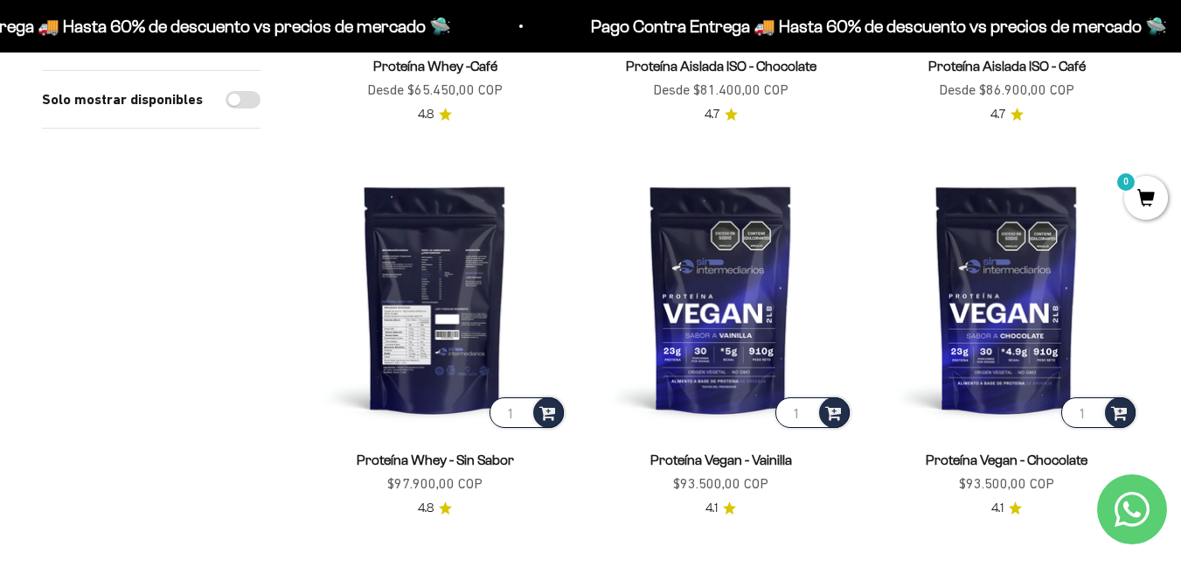
click at [449, 280] on img at bounding box center [435, 298] width 265 height 265
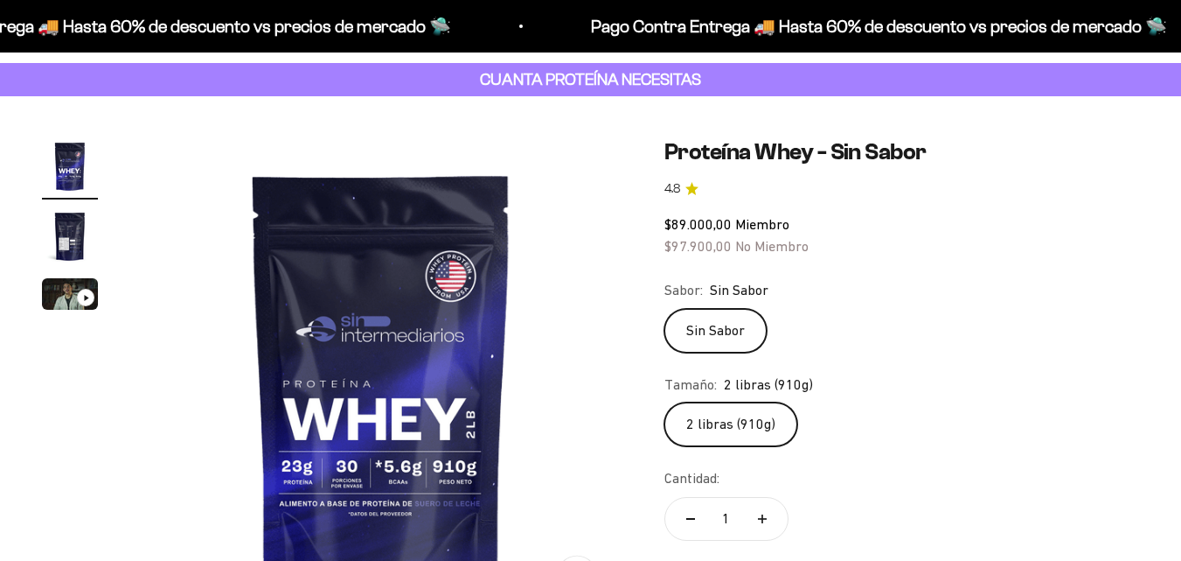
scroll to position [87, 0]
click at [698, 420] on label "2 libras (910g)" at bounding box center [731, 423] width 133 height 44
click at [665, 401] on input "2 libras (910g)" at bounding box center [664, 401] width 1 height 1
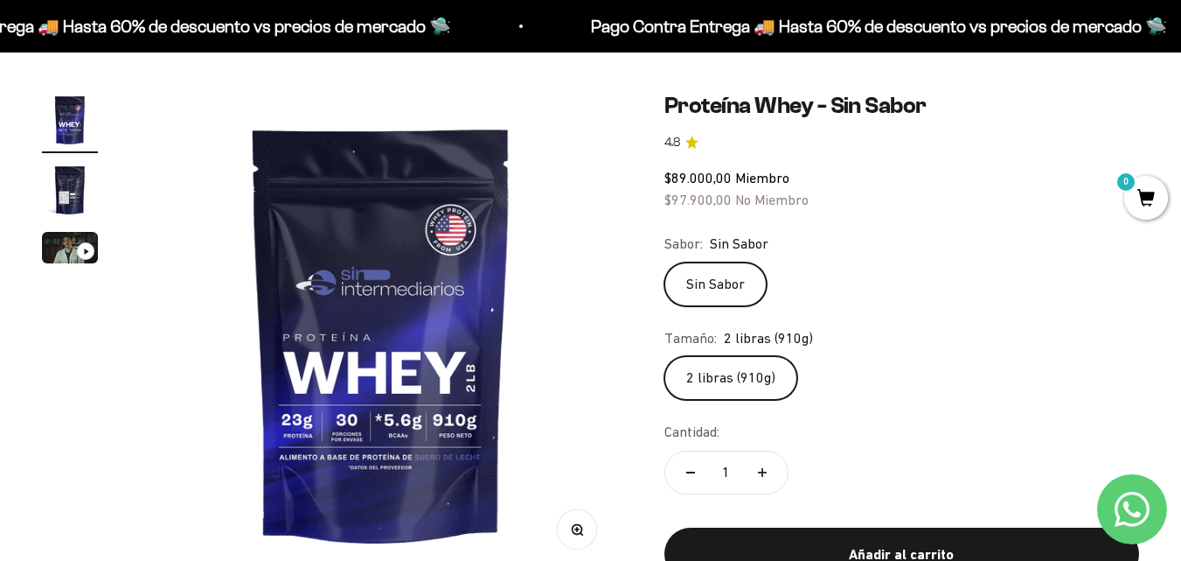
scroll to position [262, 0]
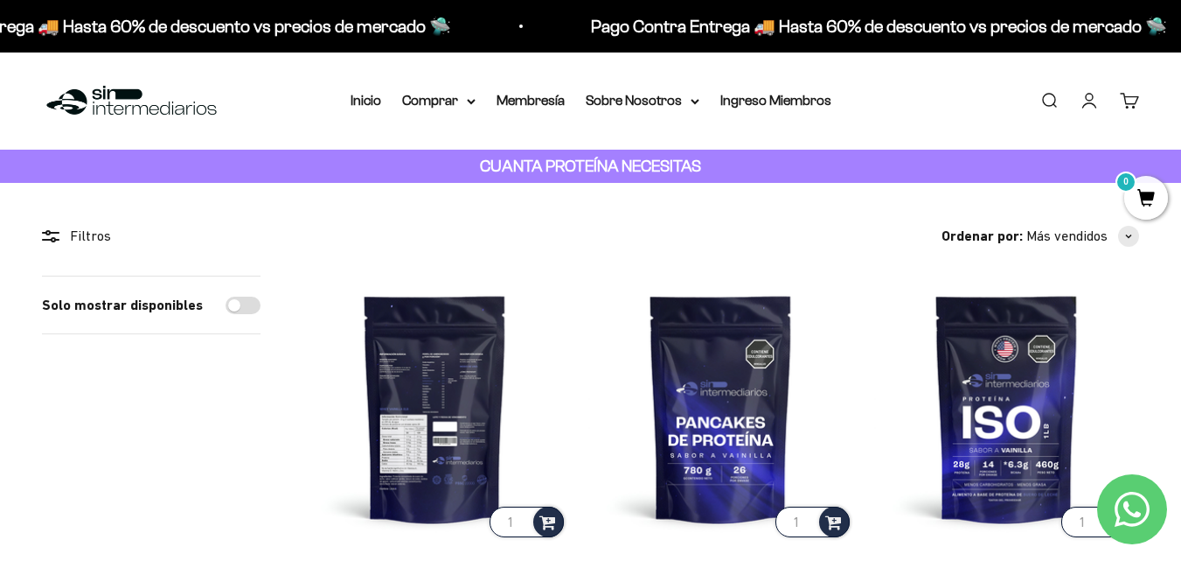
click at [450, 419] on img at bounding box center [435, 407] width 265 height 265
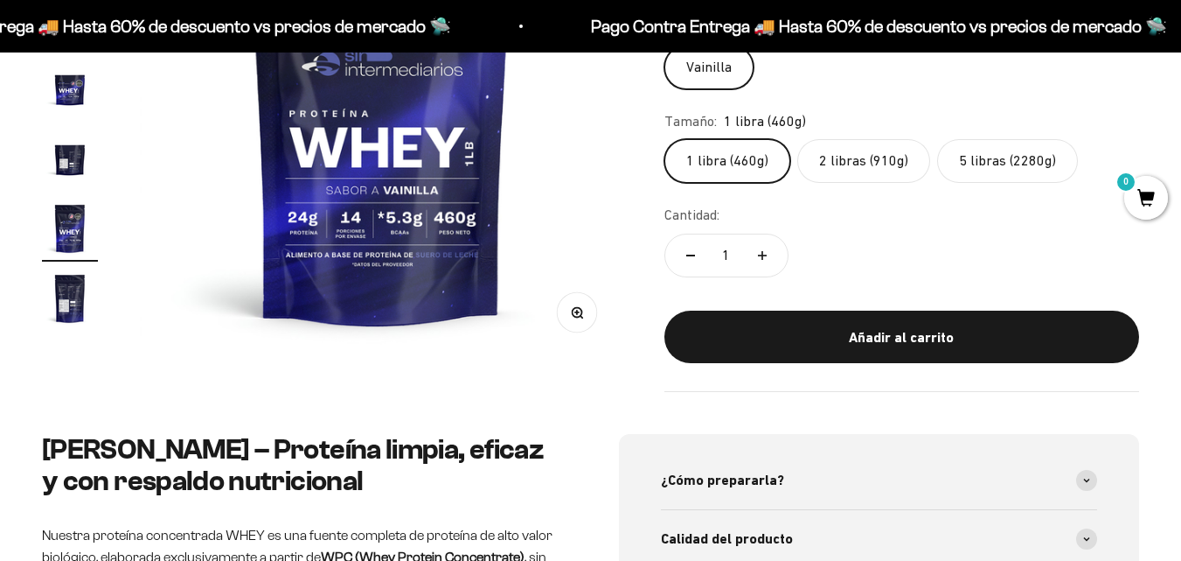
scroll to position [0, 2465]
click at [835, 166] on label "2 libras (910g)" at bounding box center [864, 161] width 133 height 44
click at [665, 139] on input "2 libras (910g)" at bounding box center [664, 138] width 1 height 1
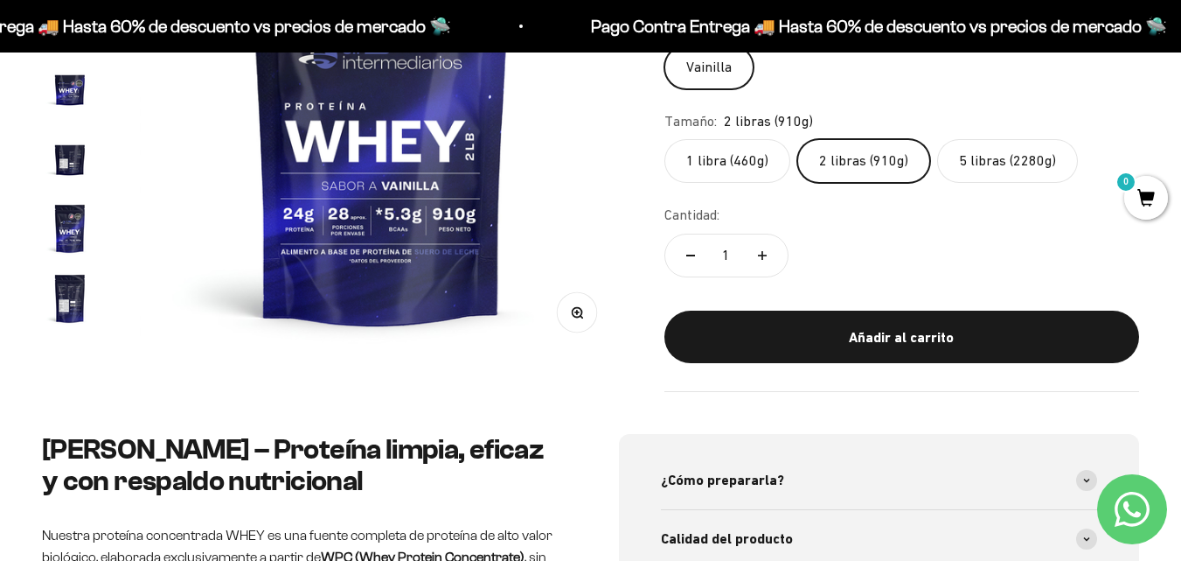
click at [993, 176] on label "5 libras (2280g)" at bounding box center [1007, 161] width 141 height 44
click at [665, 139] on input "5 libras (2280g)" at bounding box center [664, 138] width 1 height 1
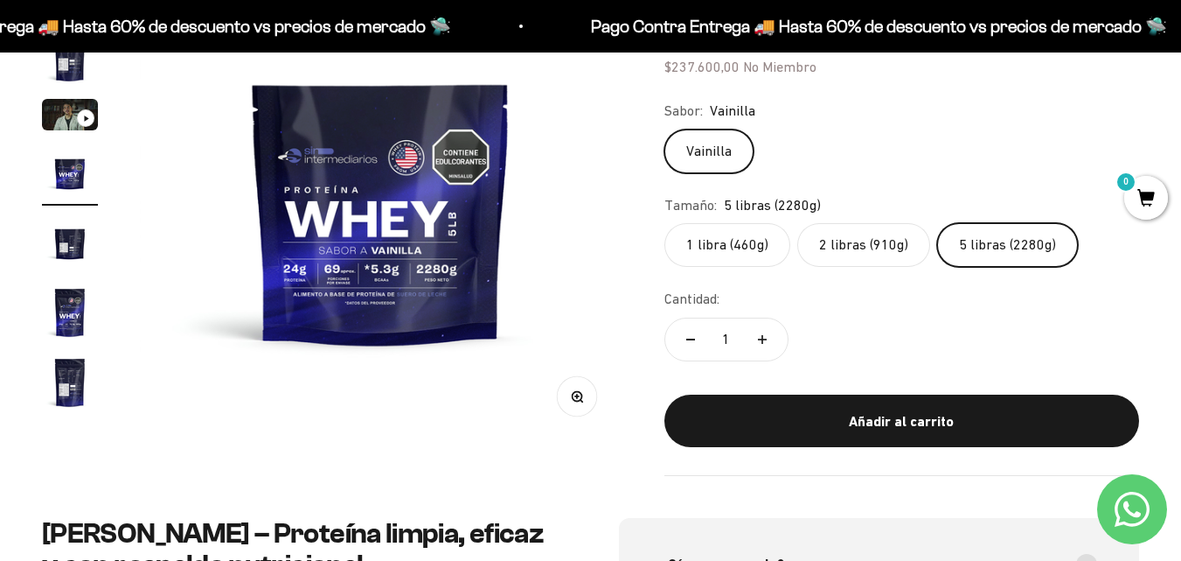
scroll to position [175, 0]
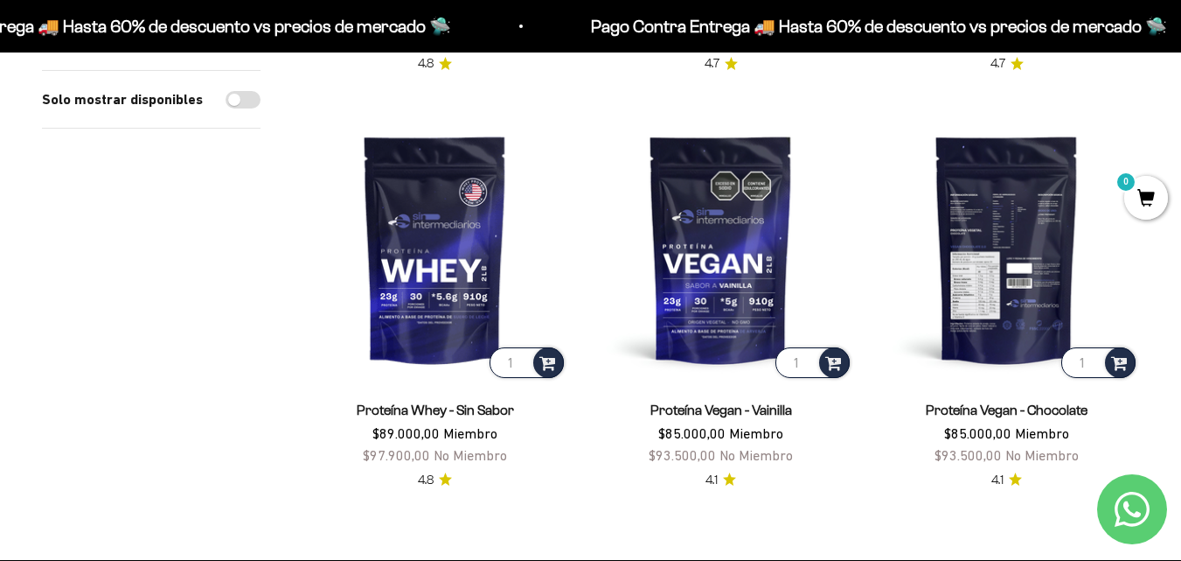
scroll to position [1399, 0]
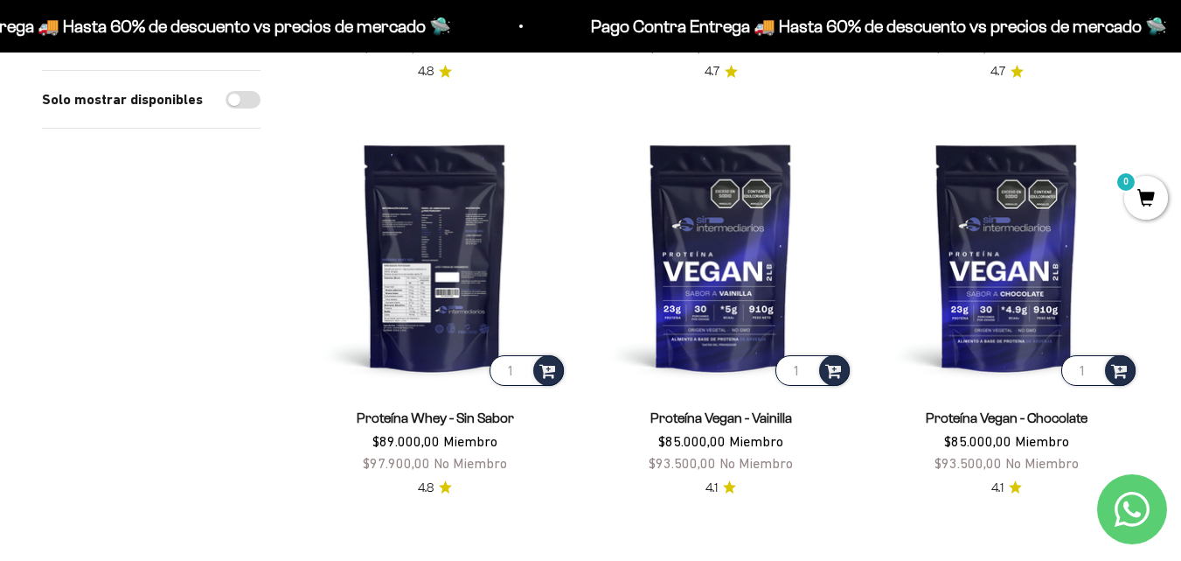
click at [436, 233] on img at bounding box center [435, 256] width 265 height 265
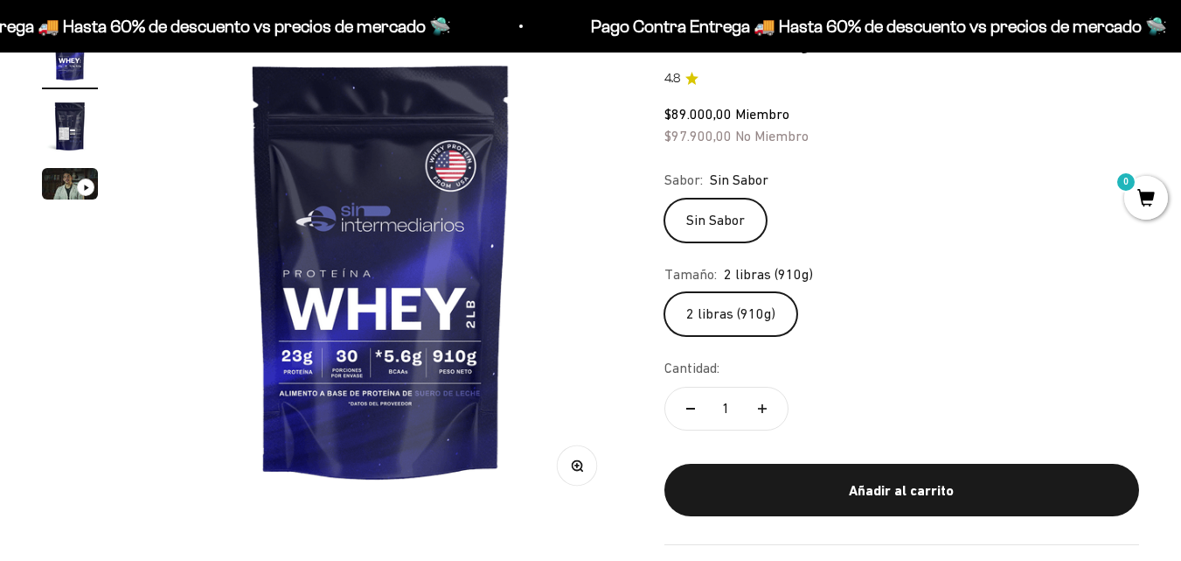
scroll to position [87, 0]
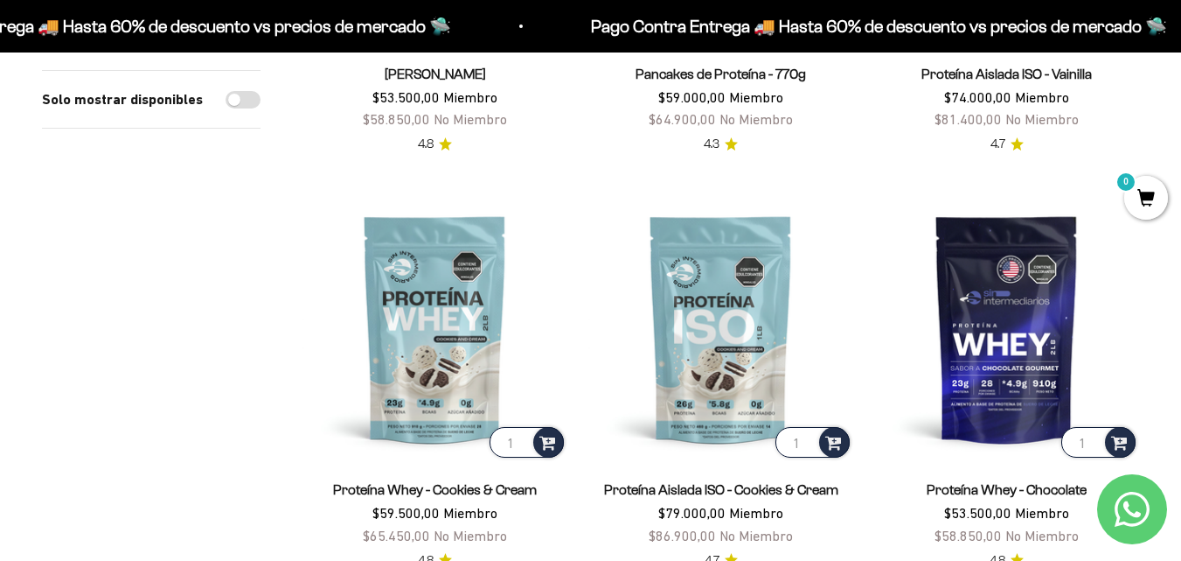
scroll to position [262, 0]
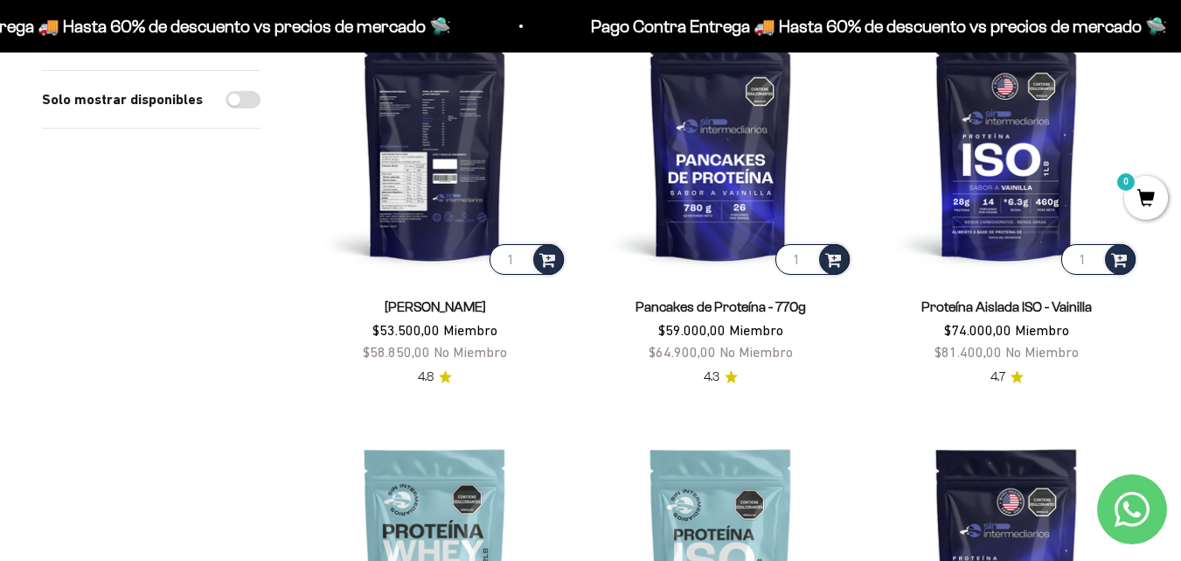
click at [456, 155] on img at bounding box center [435, 145] width 265 height 265
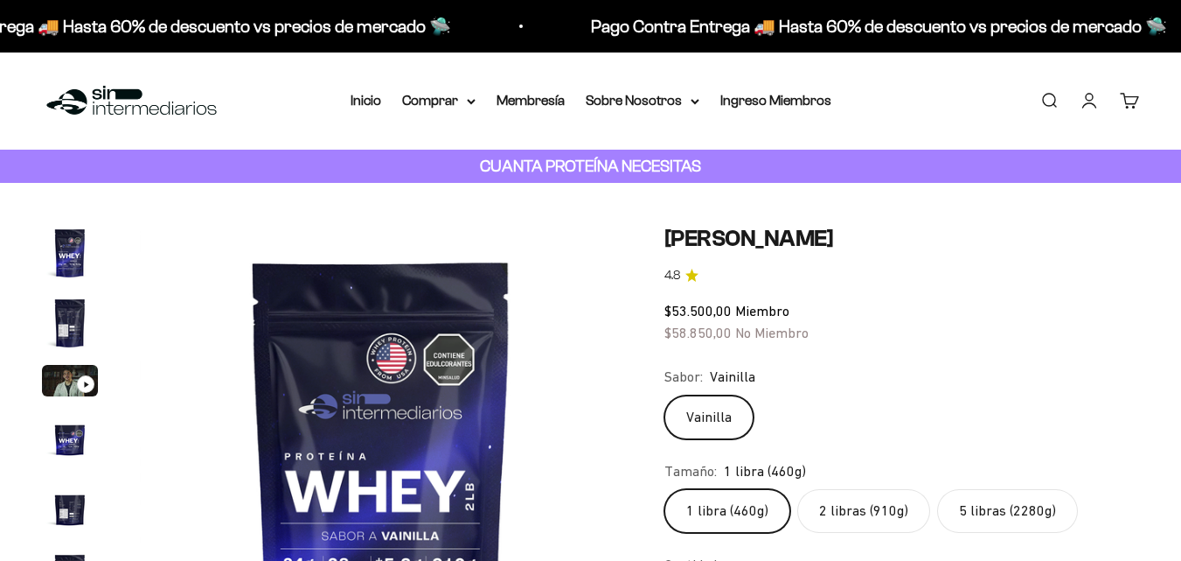
click at [1011, 491] on label "5 libras (2280g)" at bounding box center [1007, 511] width 141 height 44
click at [665, 489] on input "5 libras (2280g)" at bounding box center [664, 488] width 1 height 1
radio input "true"
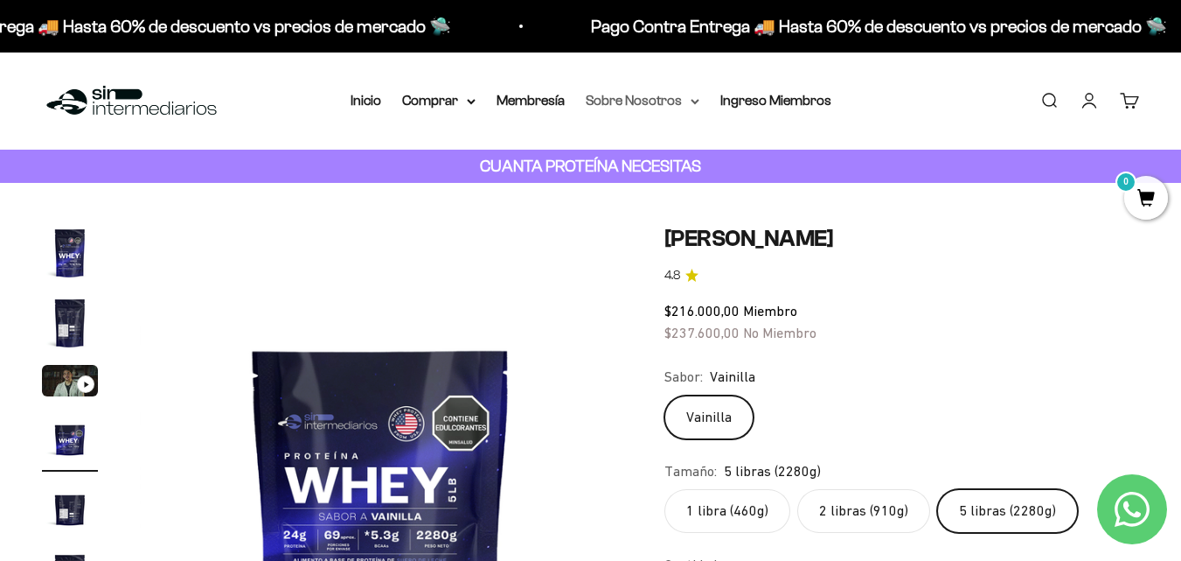
click at [608, 105] on summary "Sobre Nosotros" at bounding box center [643, 100] width 114 height 23
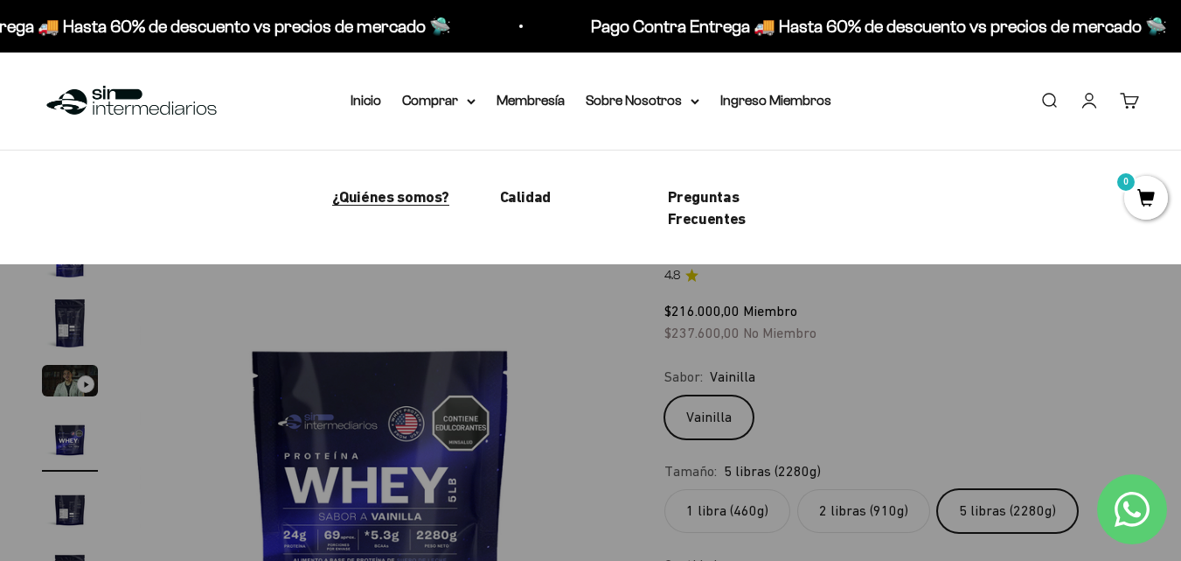
click at [397, 200] on span "¿Quiénes somos?" at bounding box center [391, 196] width 118 height 18
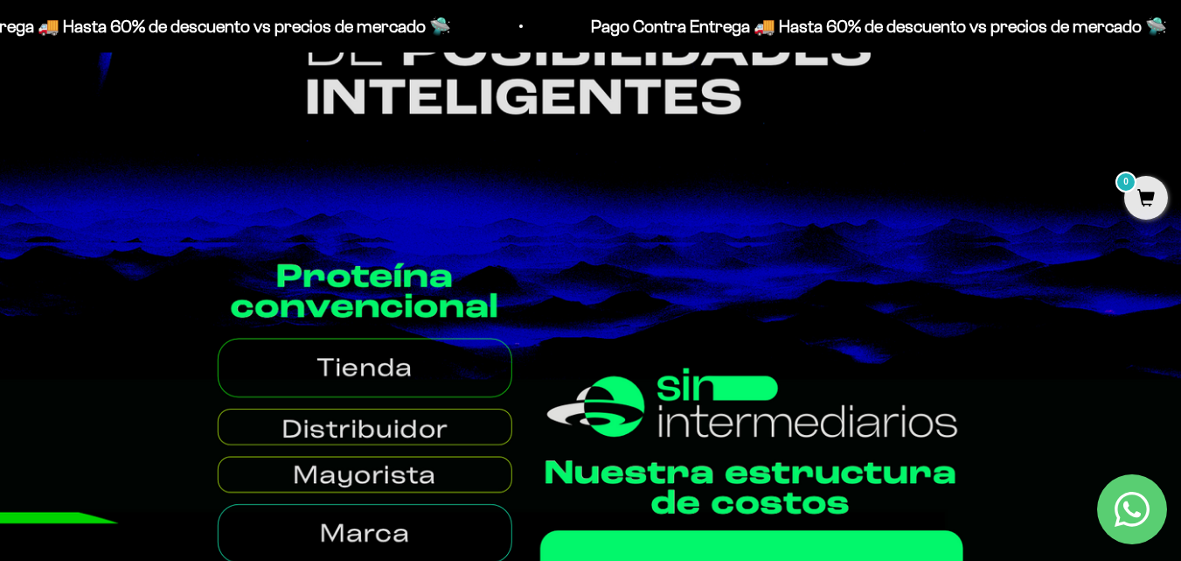
scroll to position [612, 0]
